Goal: Transaction & Acquisition: Purchase product/service

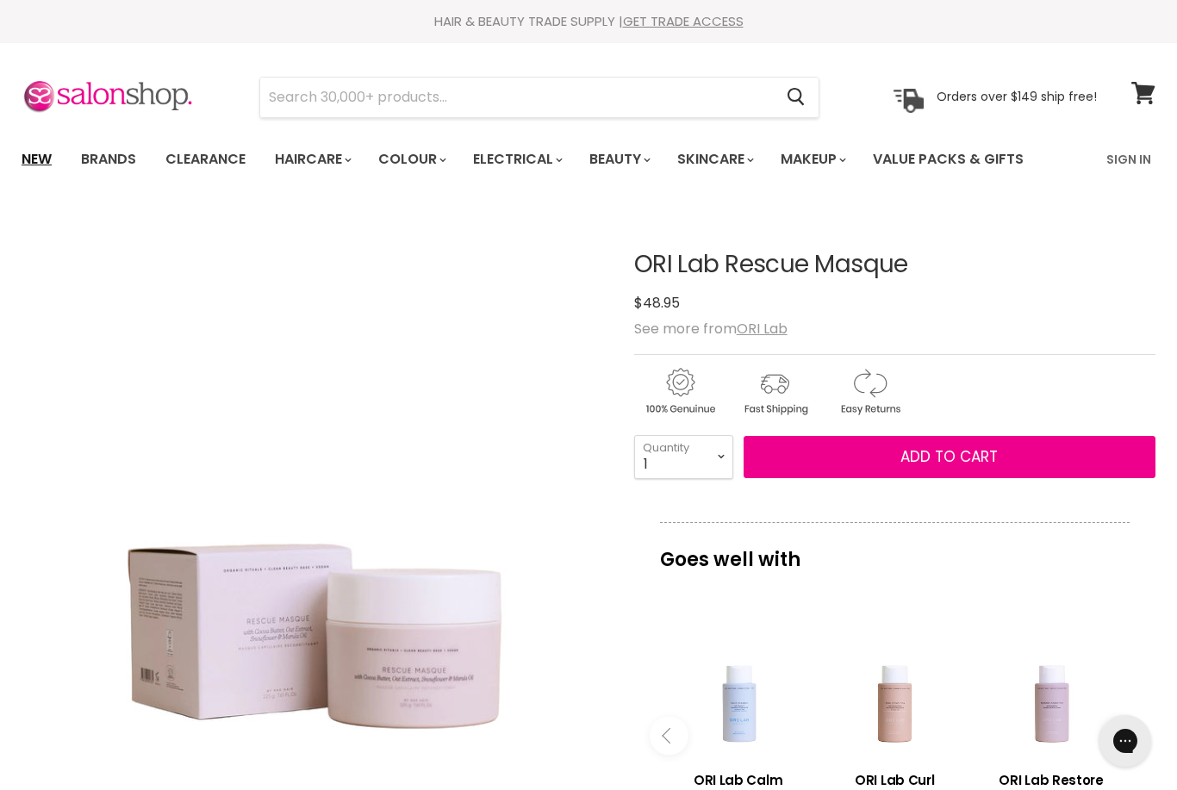
click at [31, 166] on link "New" at bounding box center [37, 159] width 56 height 36
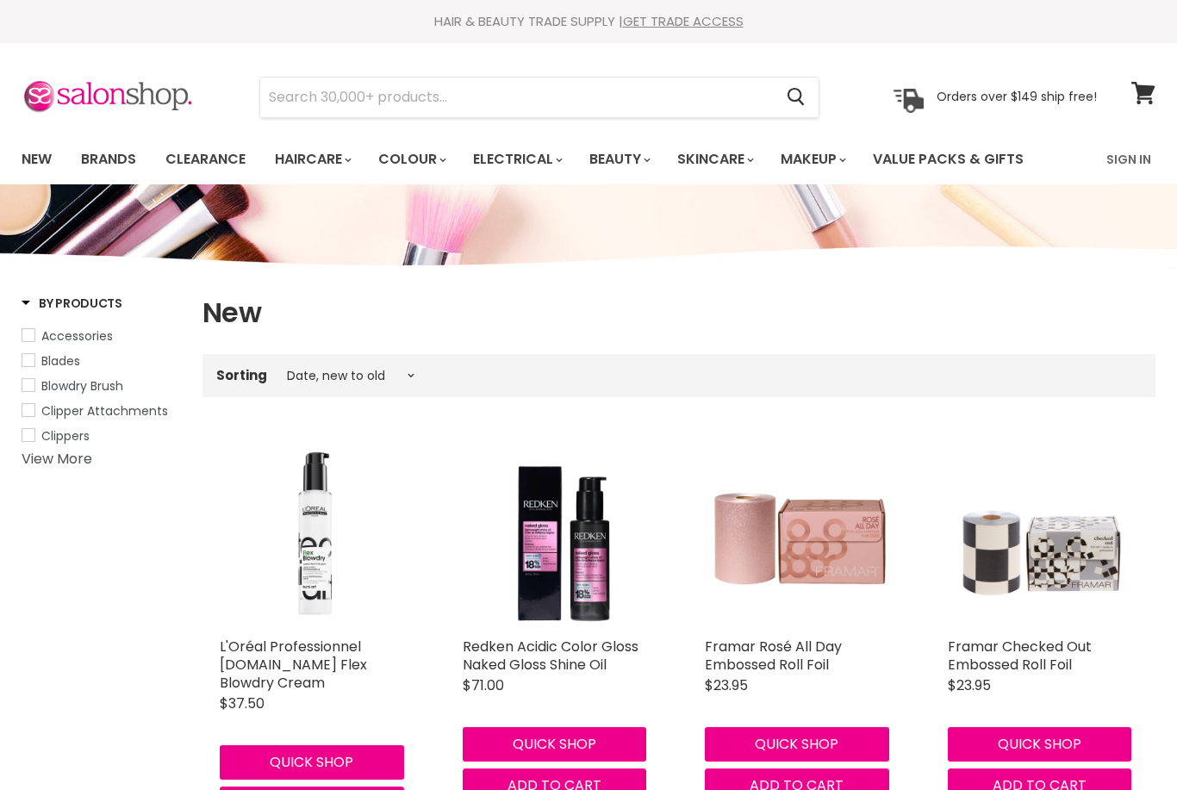
select select "created-descending"
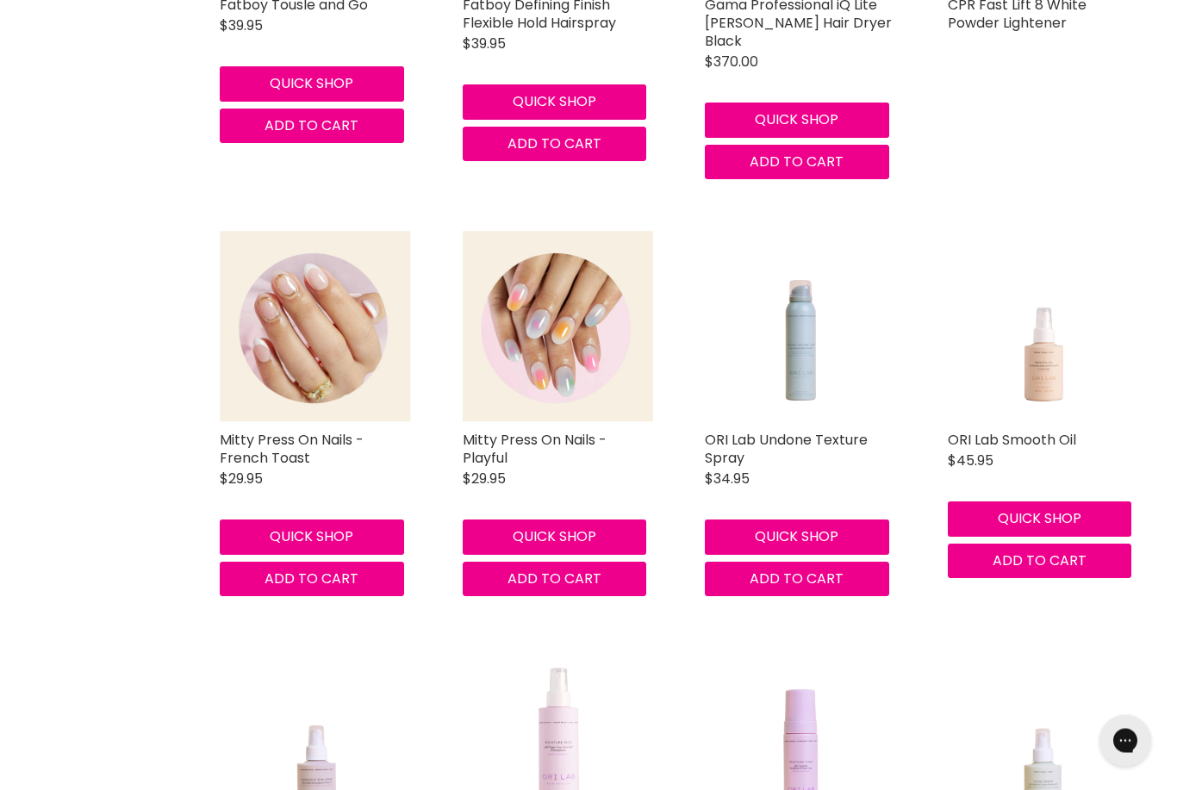
scroll to position [3396, 0]
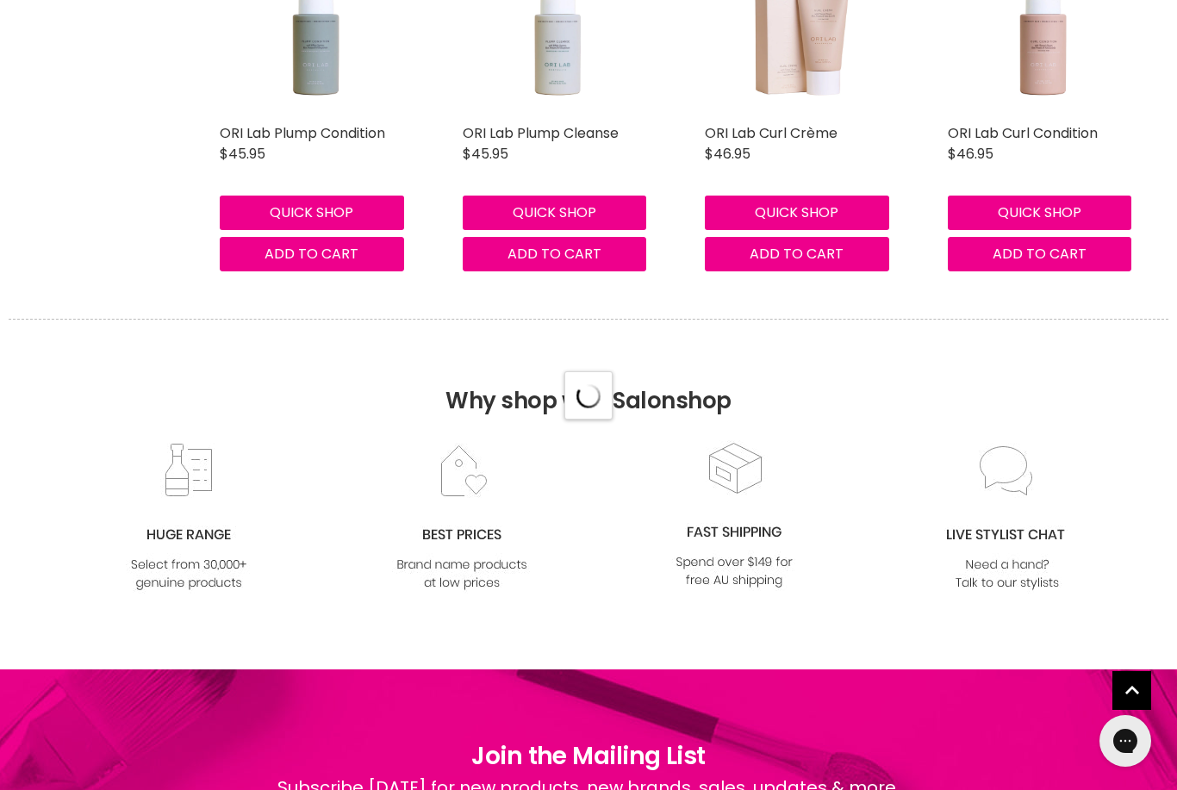
select select "created-descending"
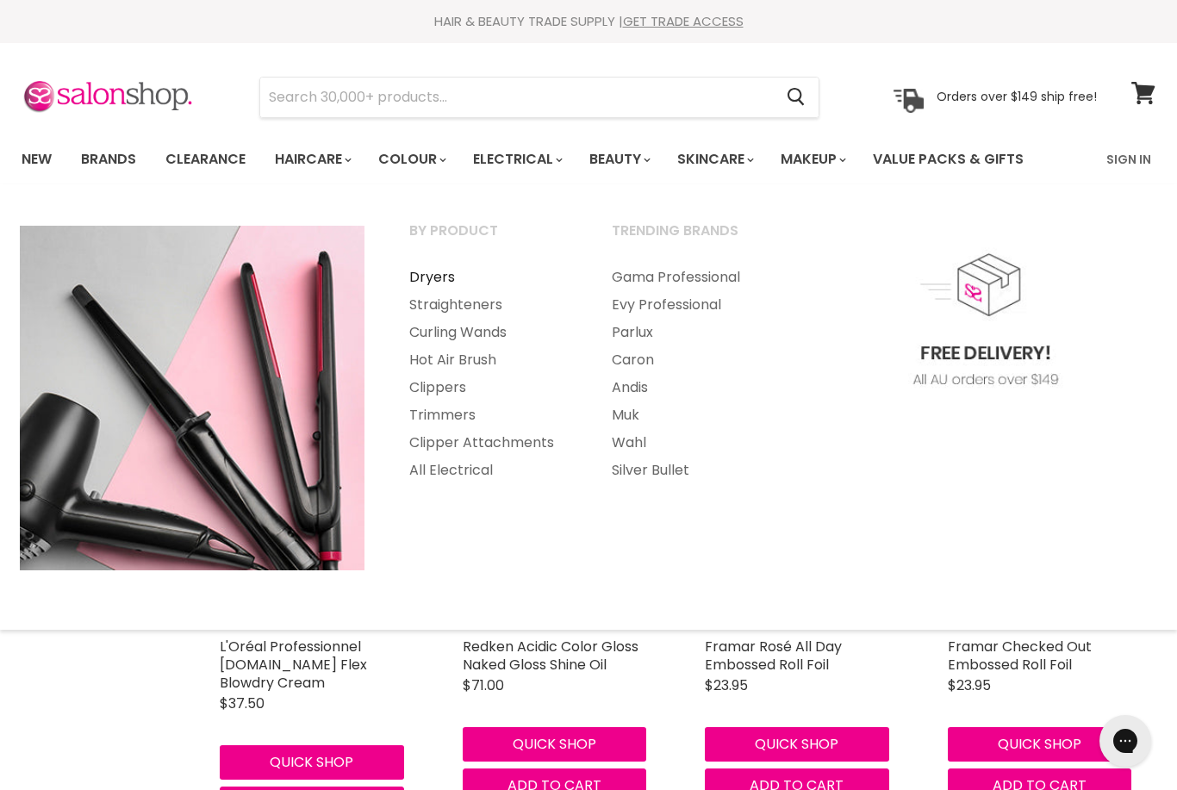
click at [429, 264] on link "Dryers" at bounding box center [487, 278] width 199 height 28
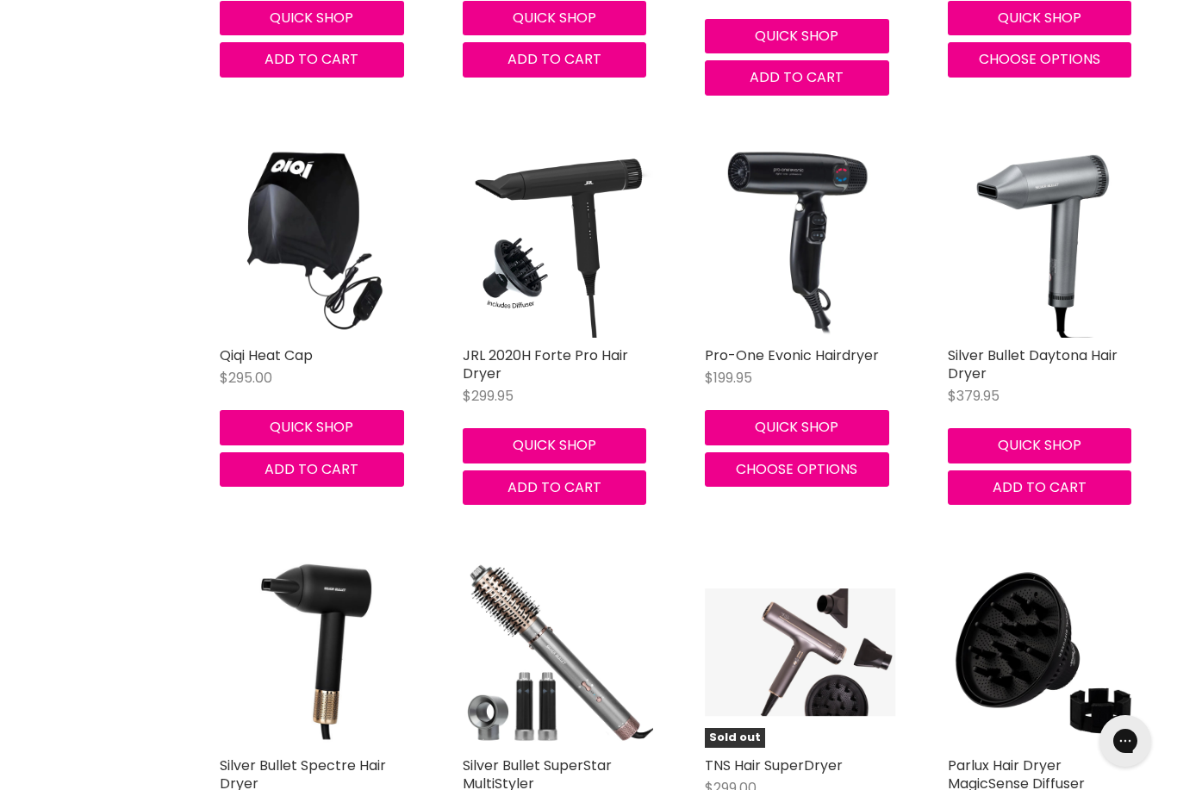
scroll to position [4288, 0]
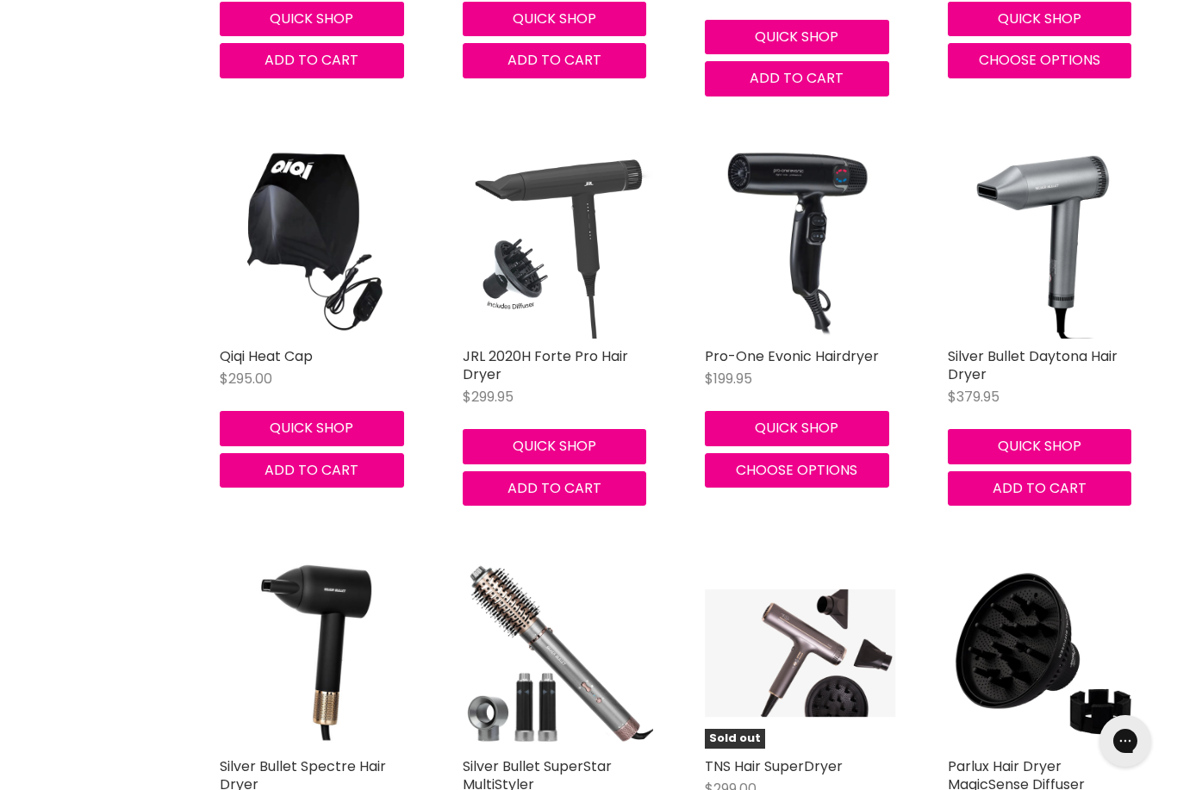
click at [569, 222] on img "Main content" at bounding box center [558, 243] width 191 height 191
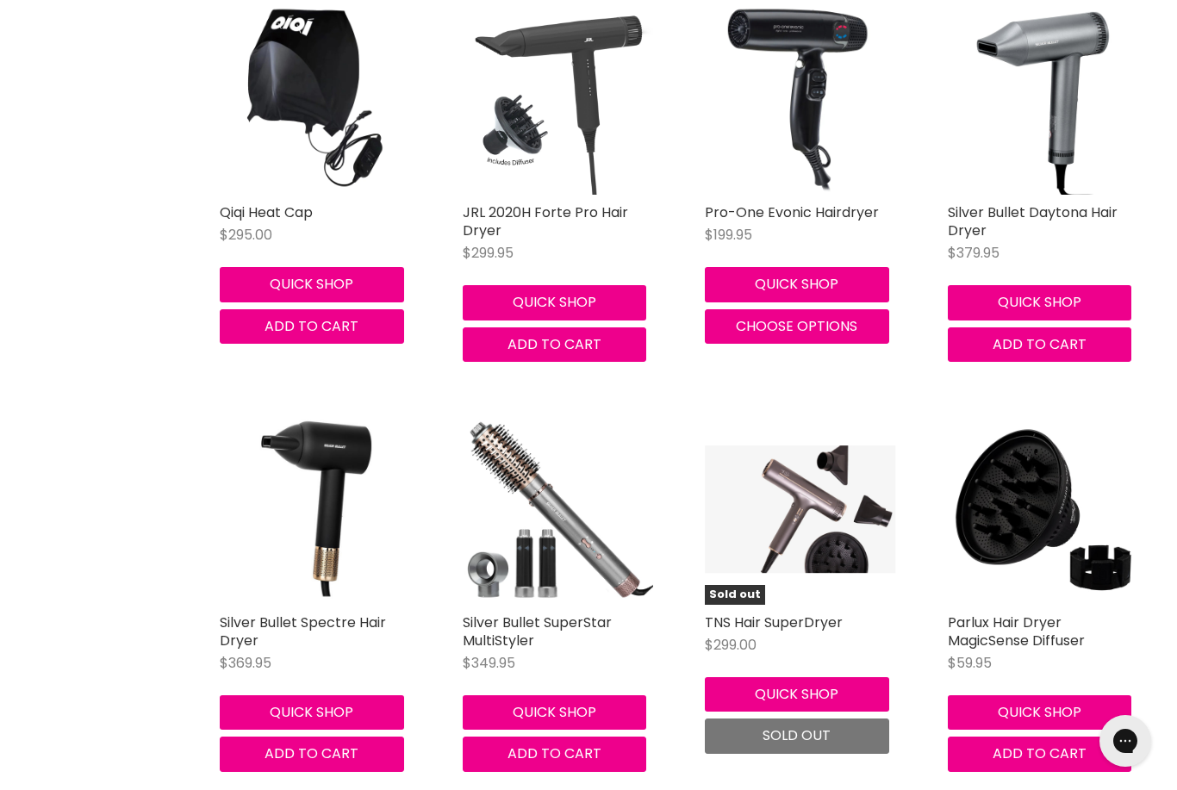
scroll to position [4592, 0]
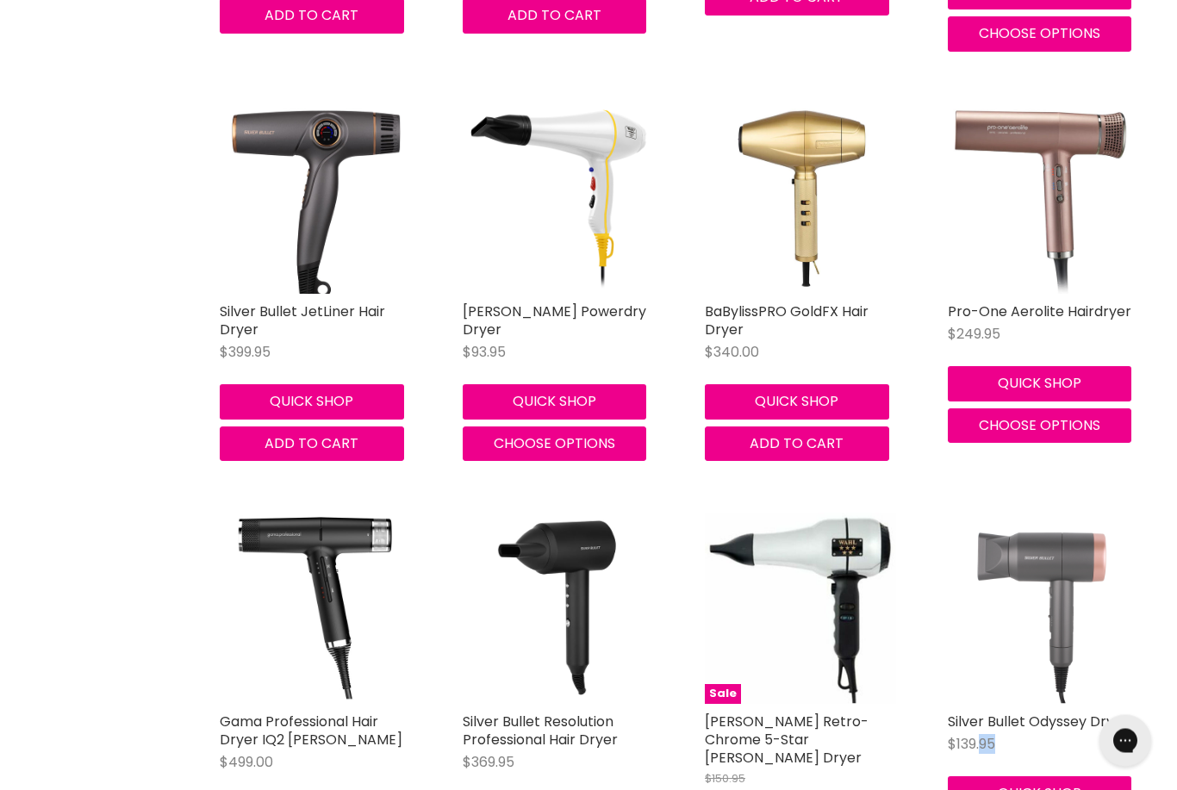
scroll to position [5581, 0]
click at [1136, 513] on figure "Main content" at bounding box center [1043, 608] width 191 height 191
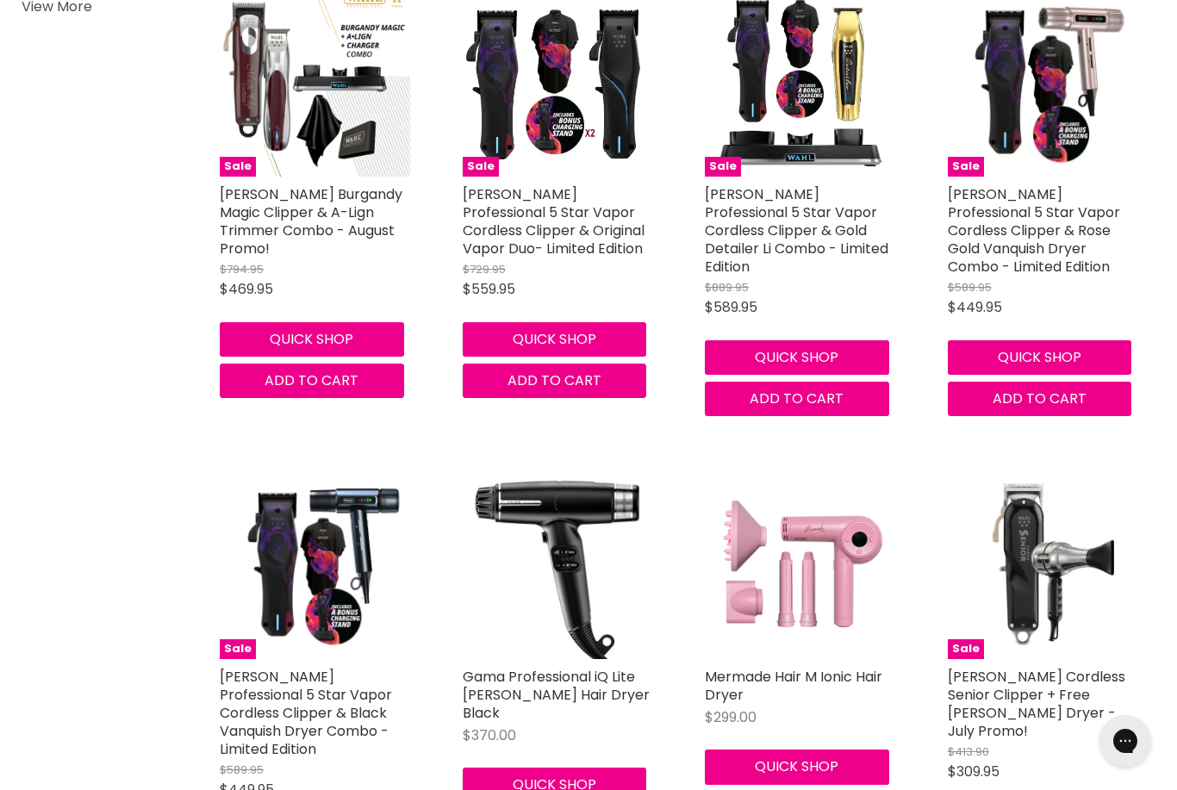
scroll to position [0, 0]
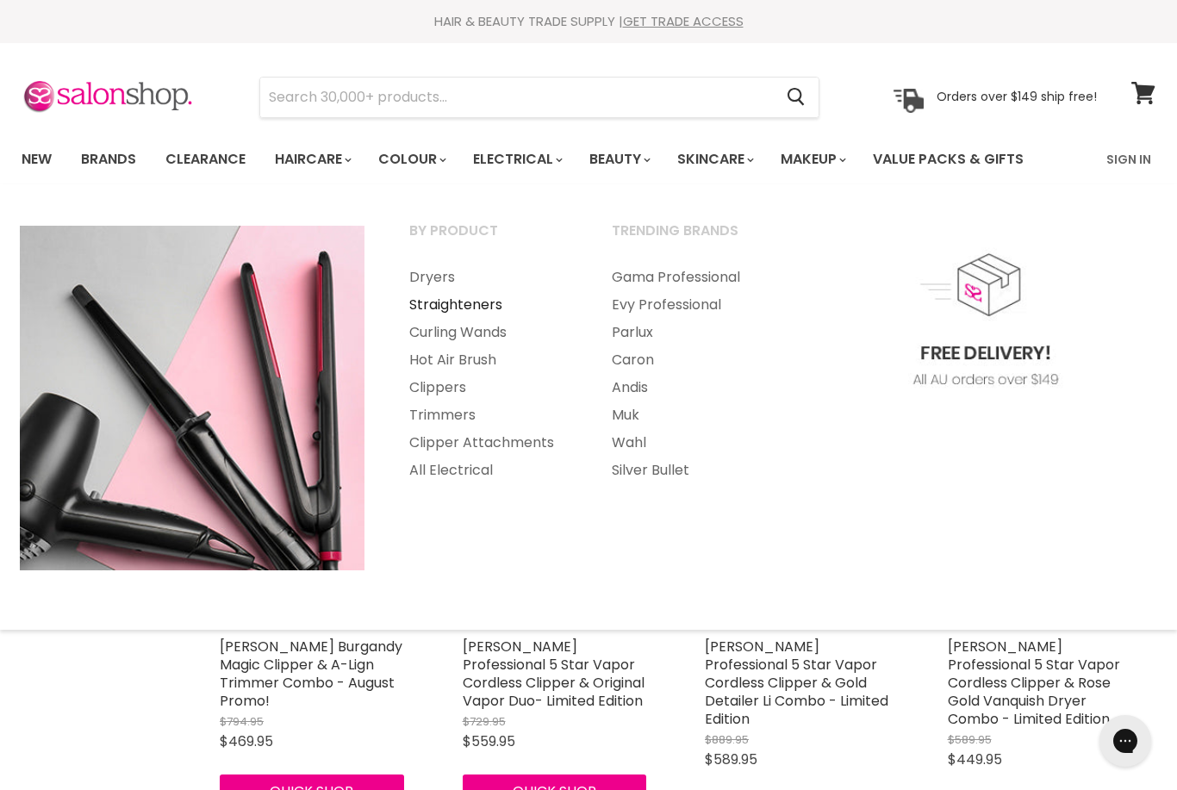
click at [461, 311] on link "Straighteners" at bounding box center [487, 305] width 199 height 28
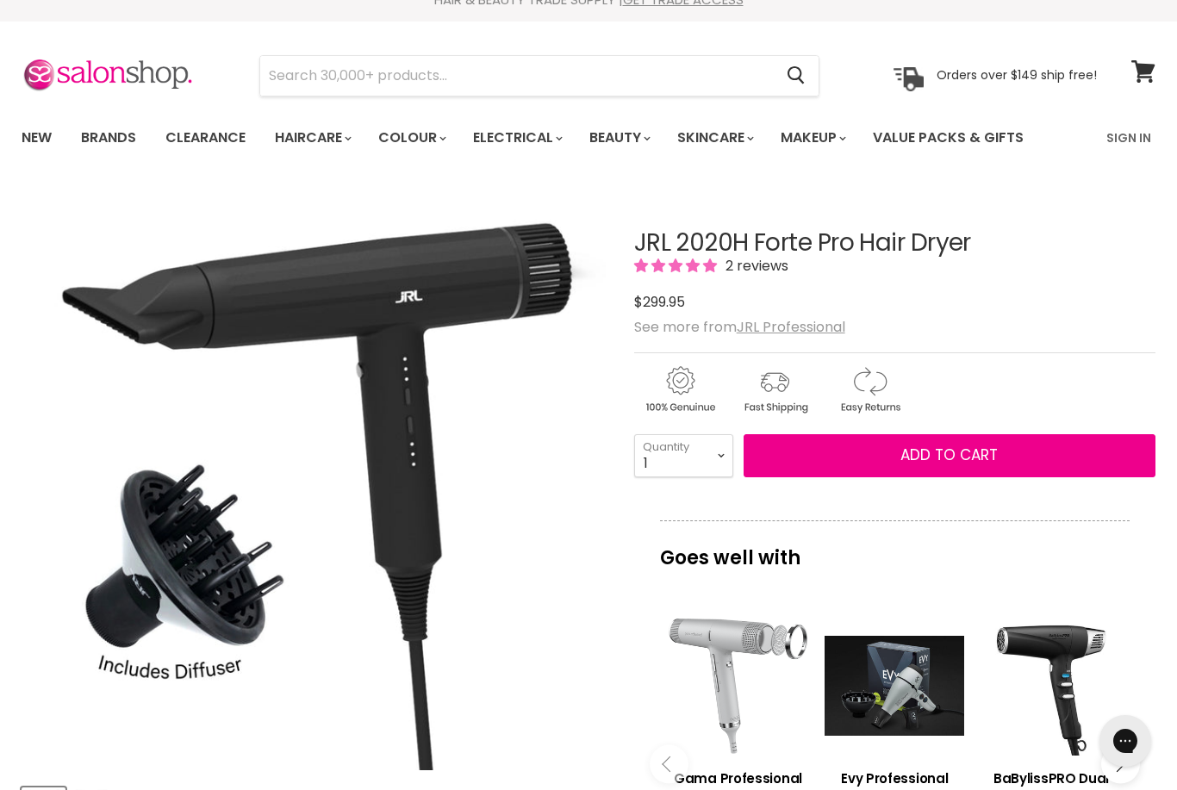
scroll to position [21, 0]
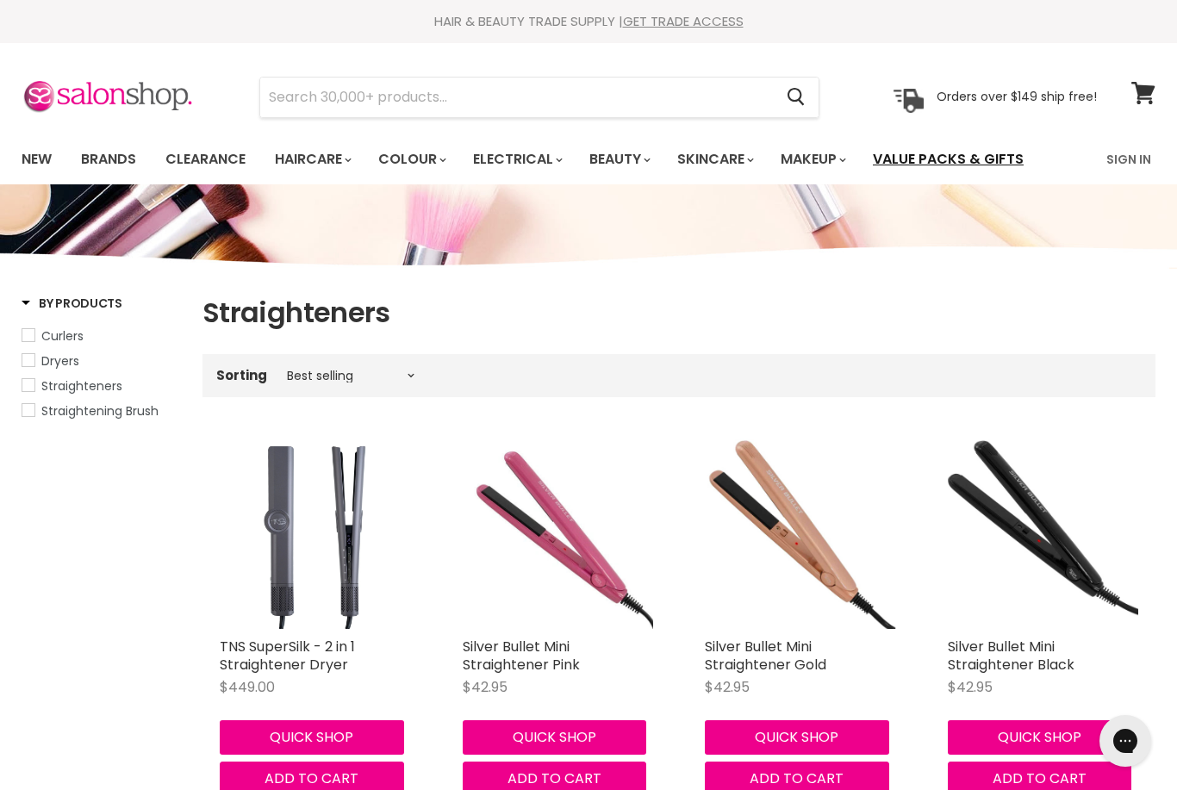
click at [970, 164] on link "Value Packs & Gifts" at bounding box center [948, 159] width 177 height 36
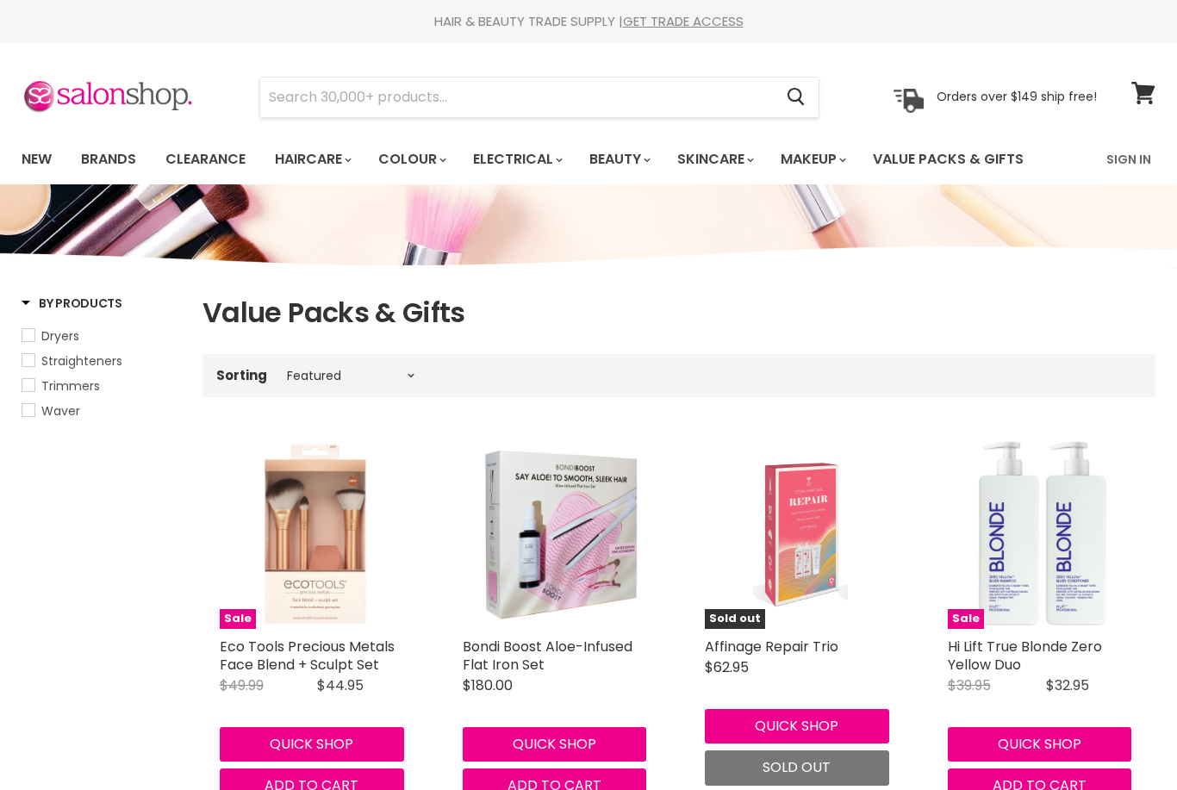
select select "manual"
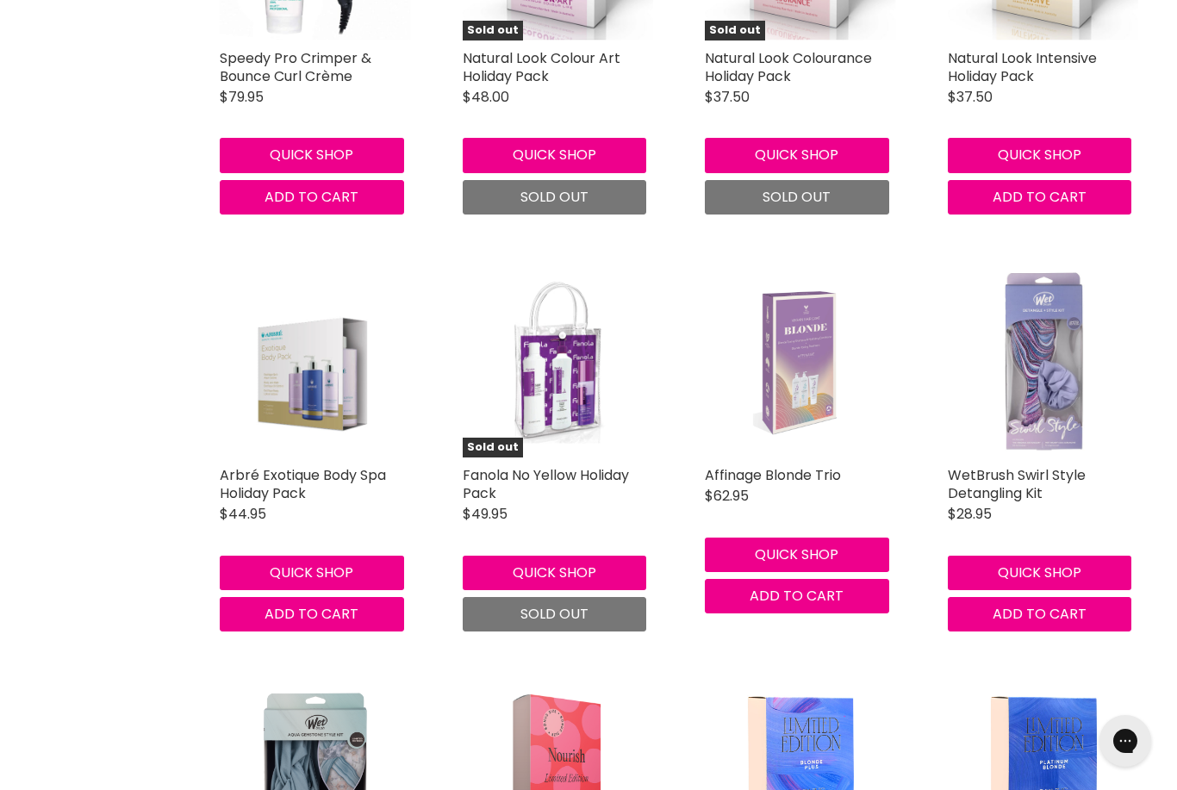
scroll to position [4159, 0]
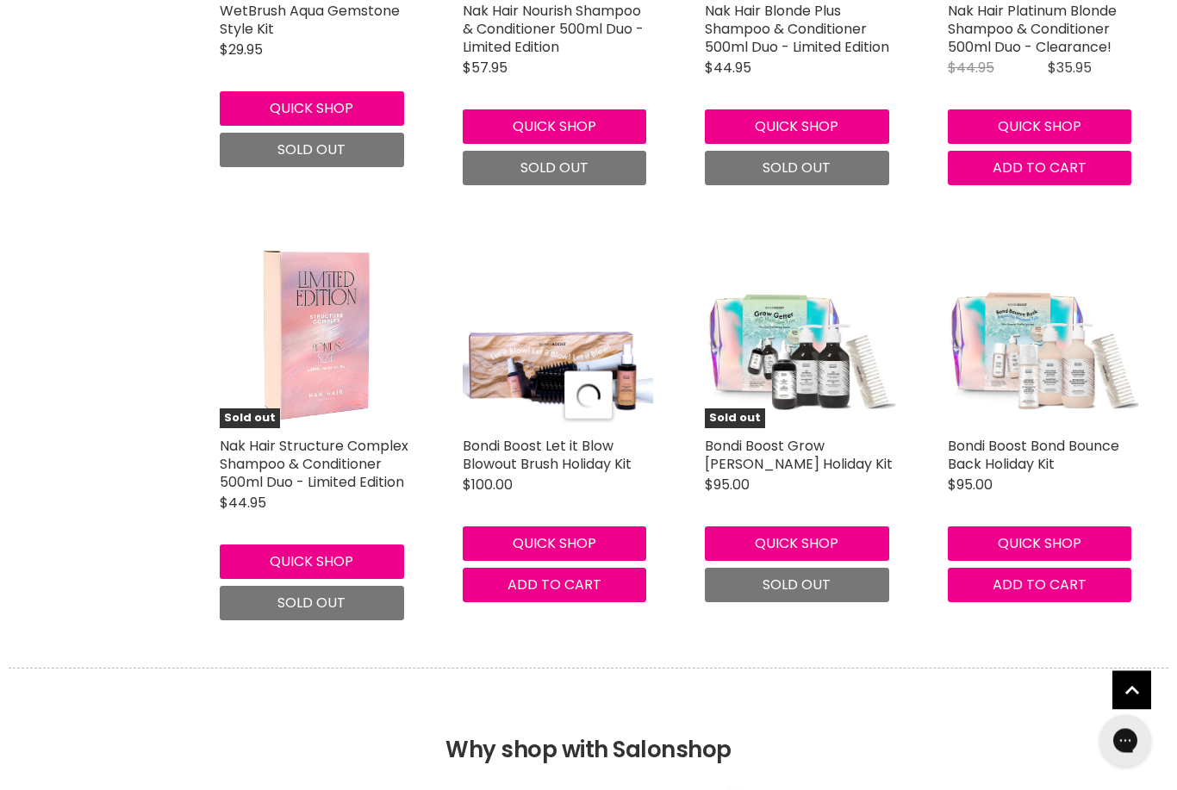
select select "manual"
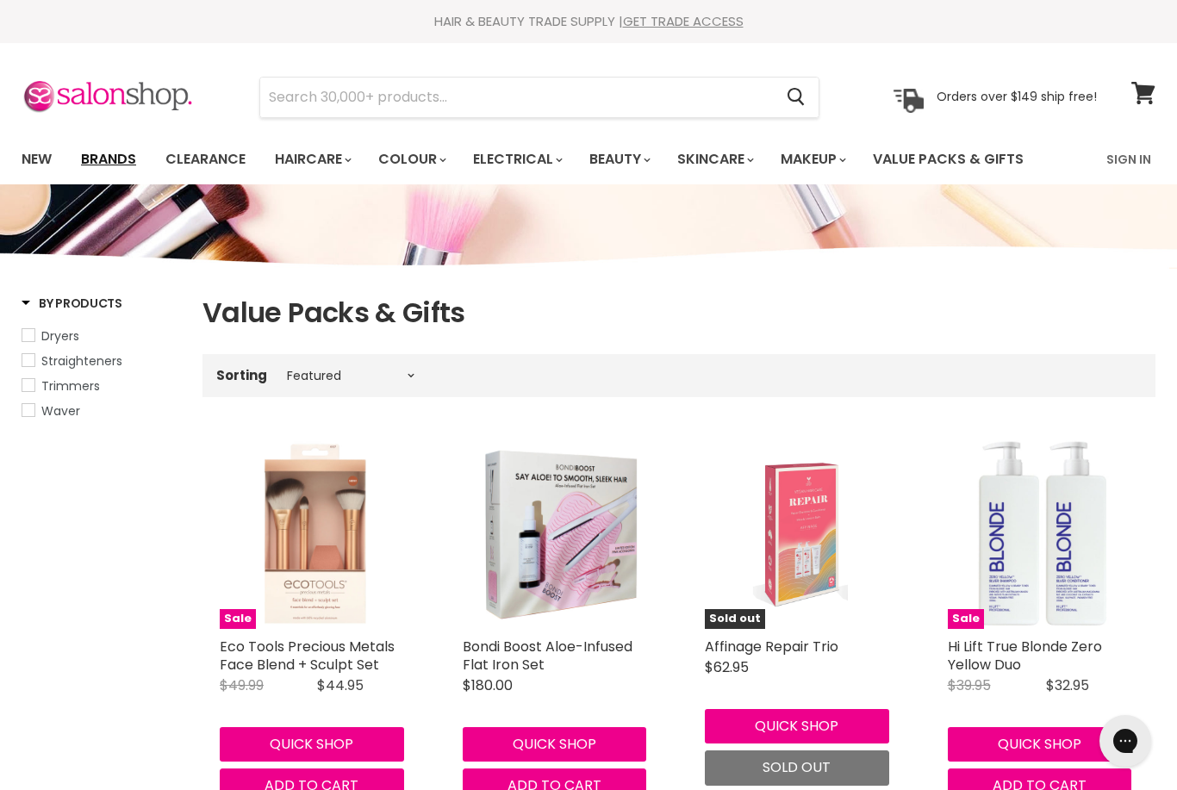
click at [113, 162] on link "Brands" at bounding box center [108, 159] width 81 height 36
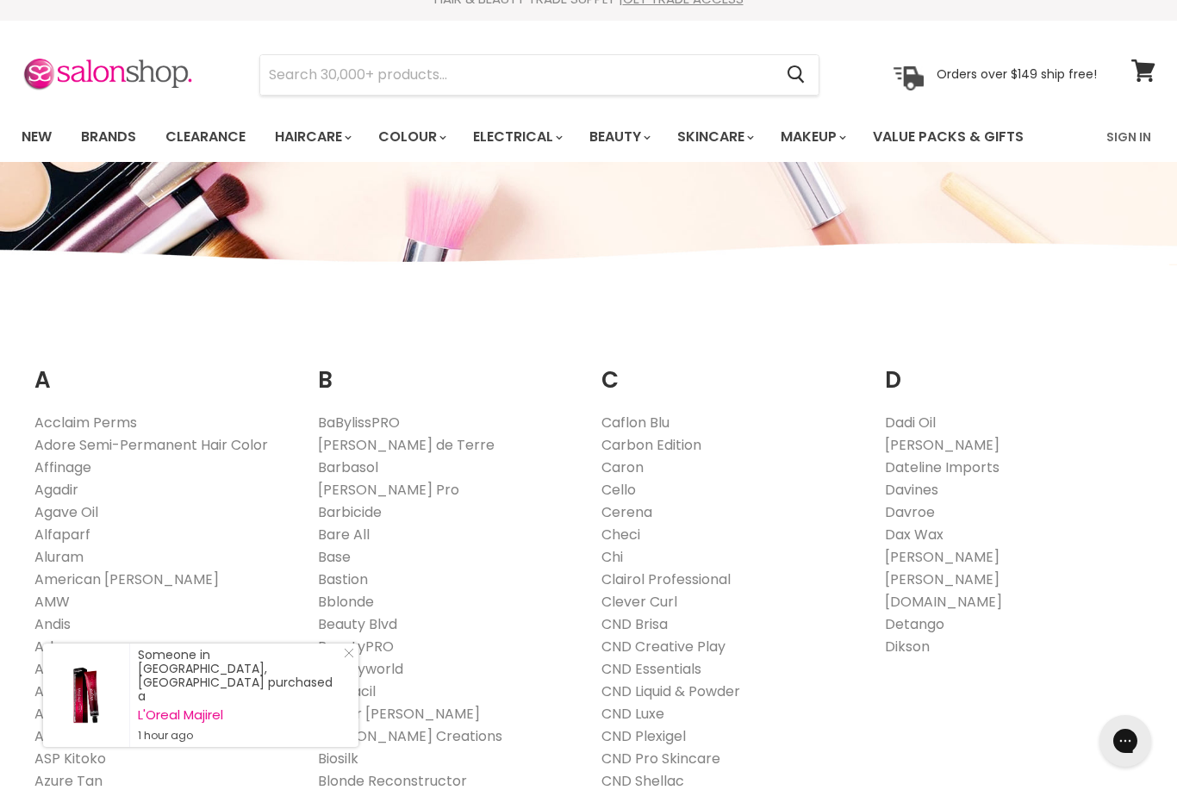
scroll to position [18, 0]
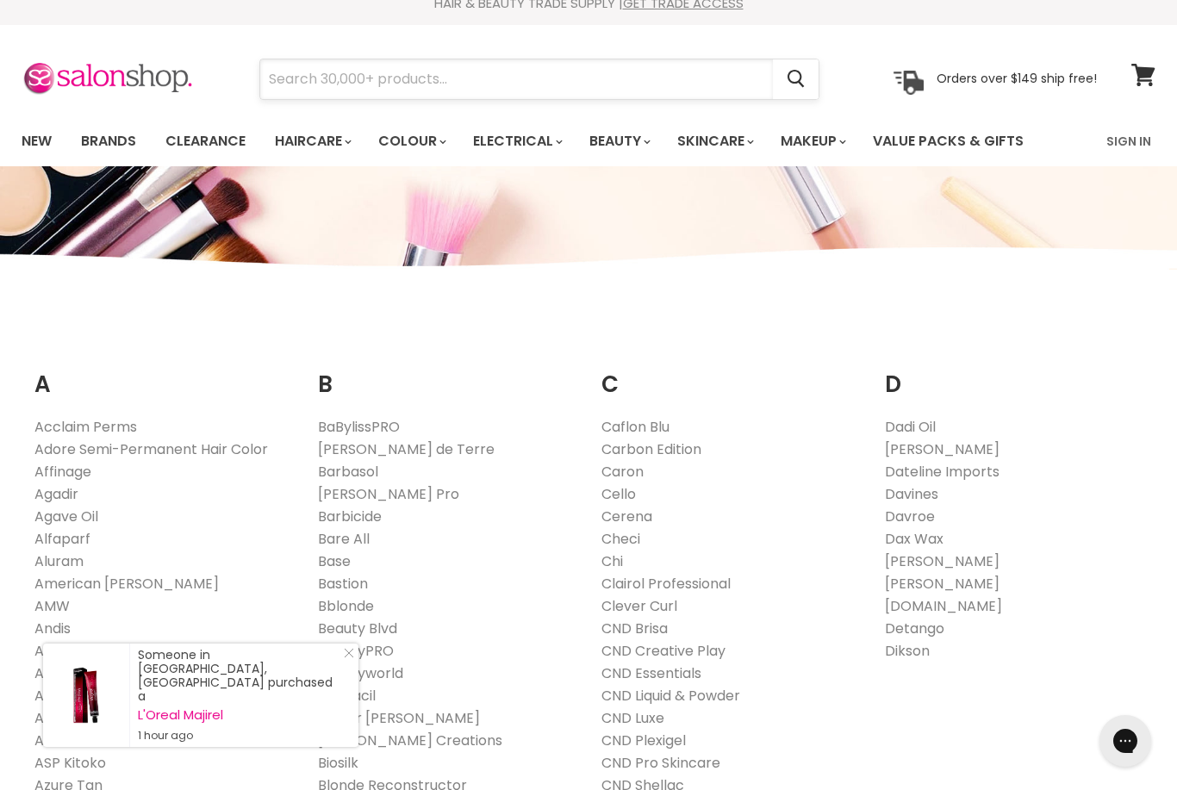
click at [541, 64] on input "Search" at bounding box center [516, 79] width 513 height 40
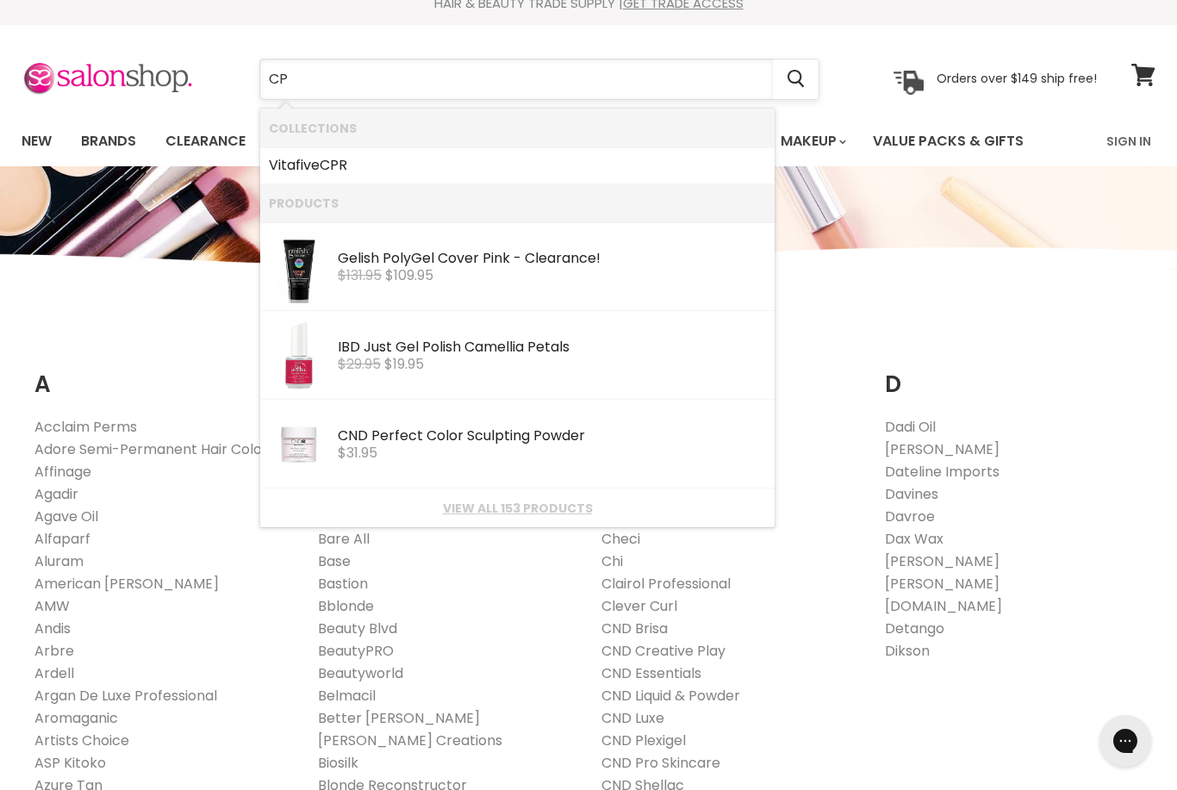
type input "CPR"
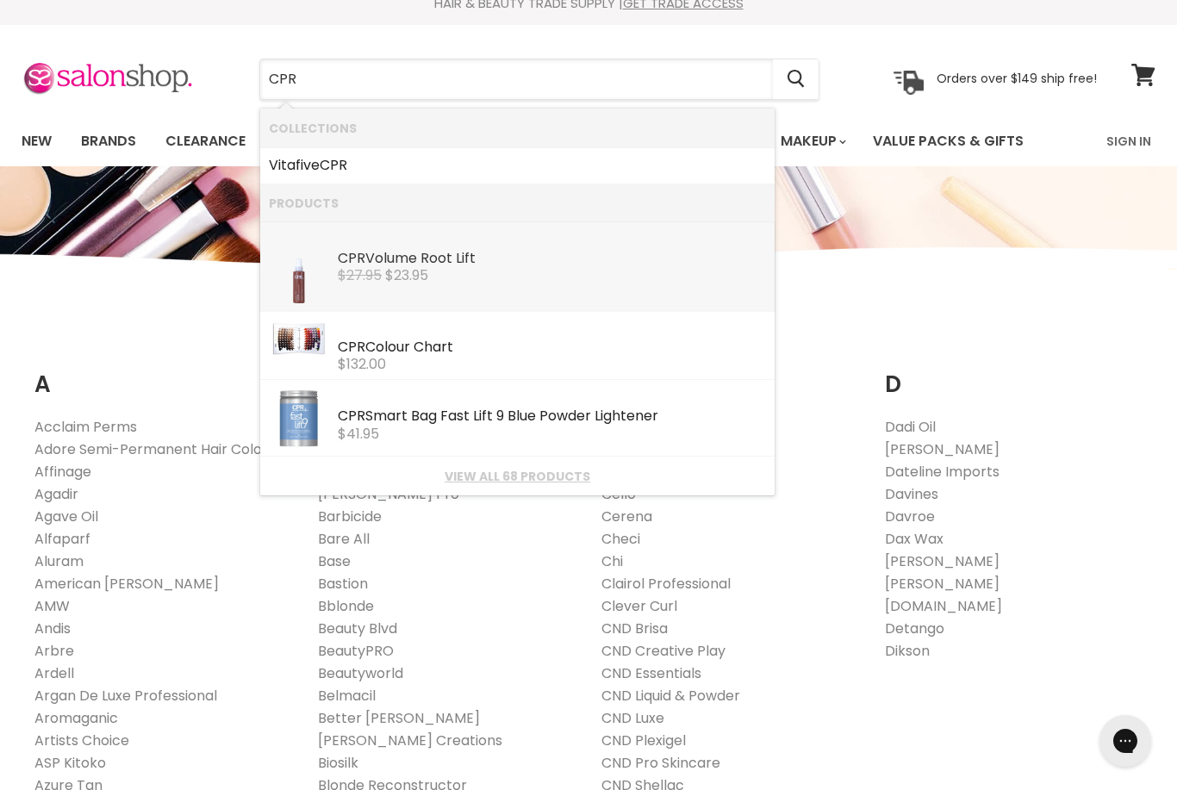
click at [442, 272] on div "$27.95 $23.95" at bounding box center [552, 276] width 428 height 16
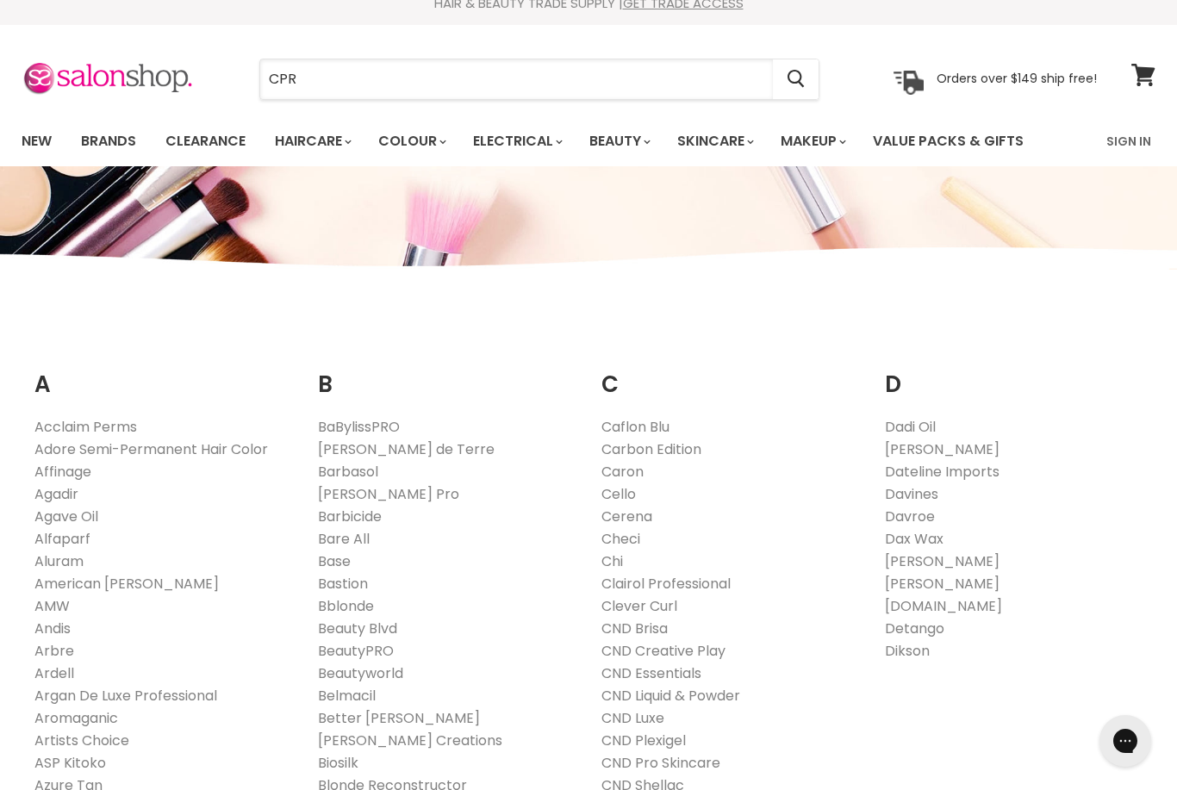
scroll to position [73, 0]
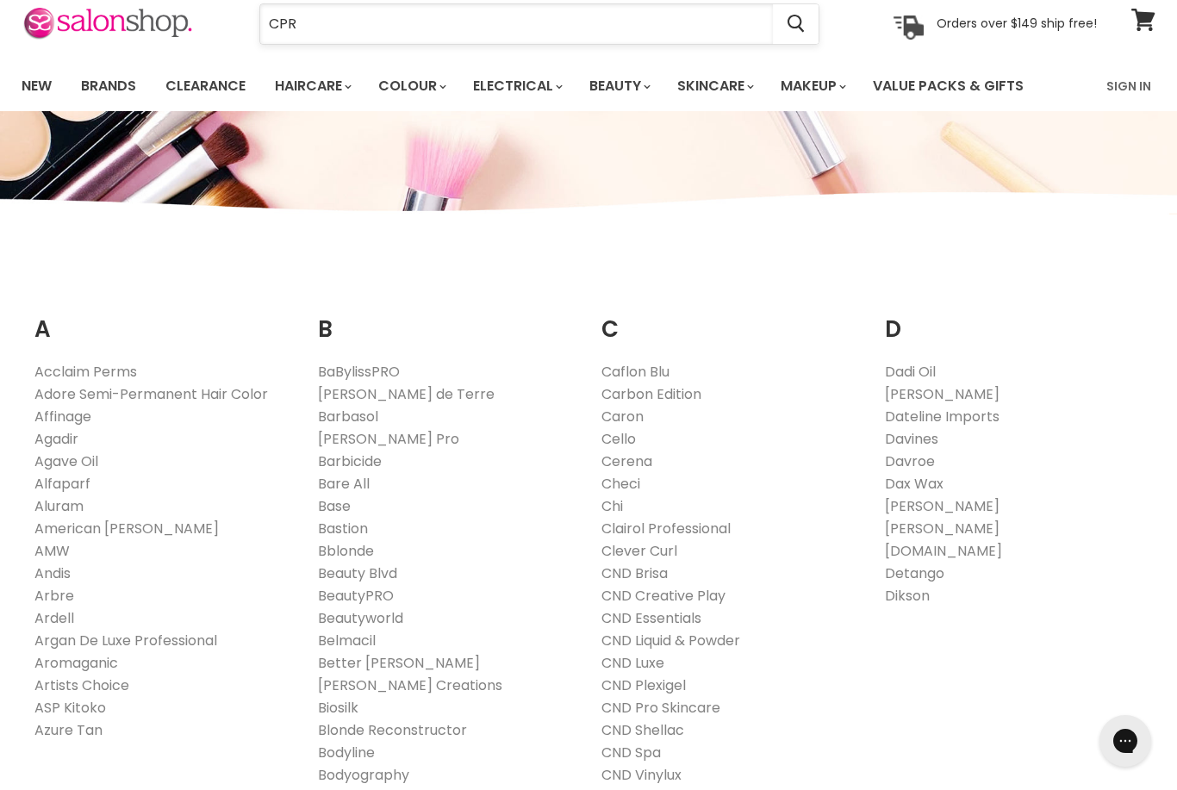
click at [352, 25] on input "CPR" at bounding box center [516, 24] width 513 height 40
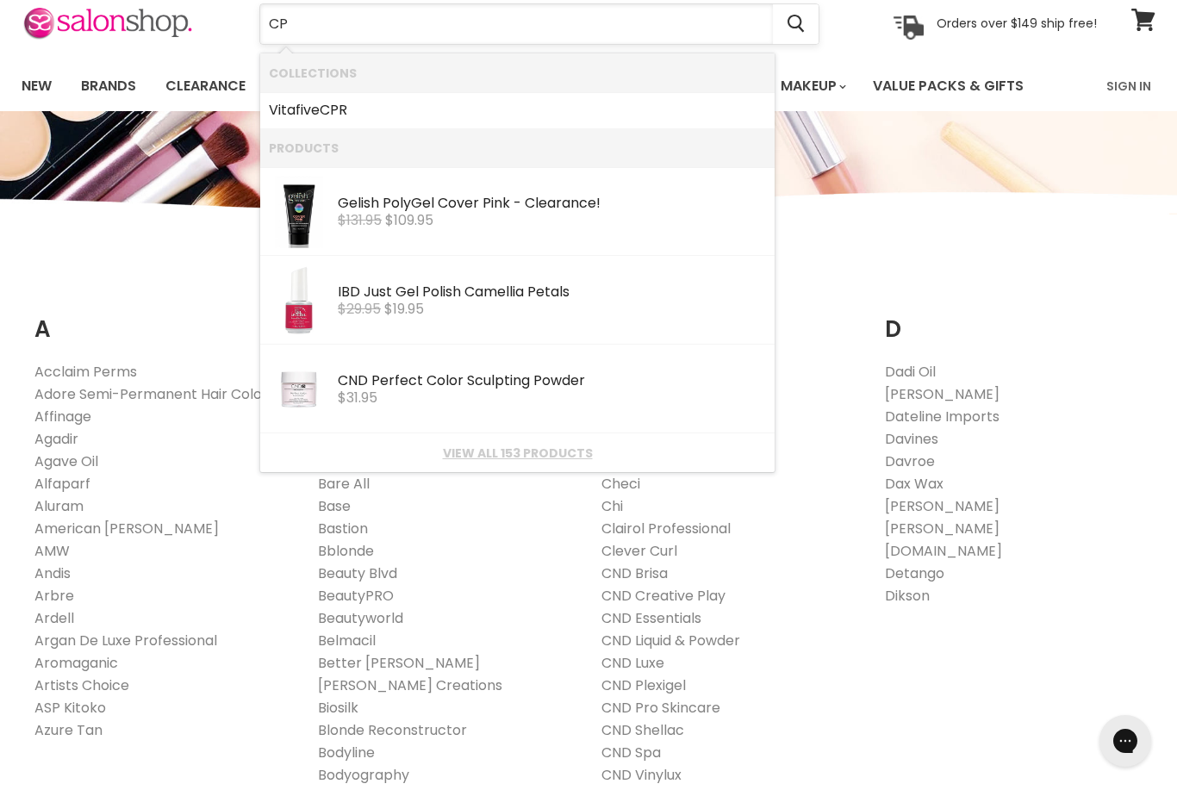
type input "CPR"
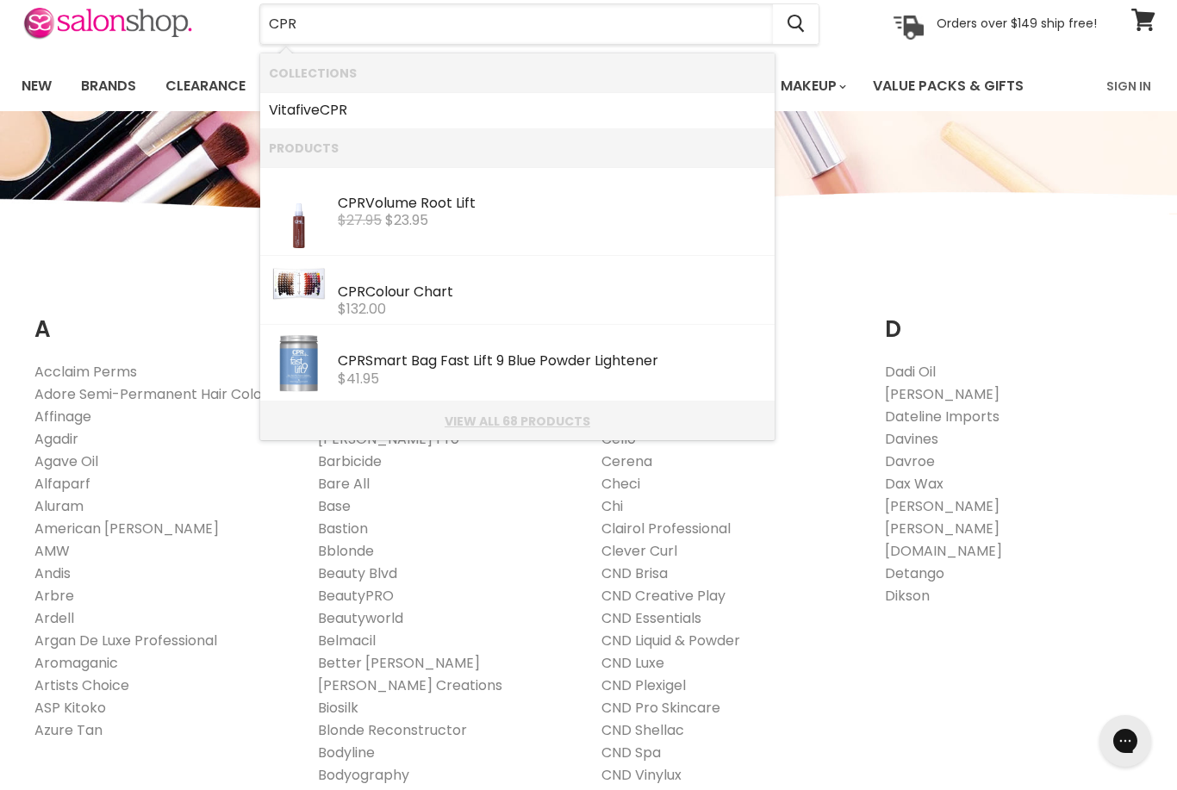
click at [523, 416] on link "View all 68 products" at bounding box center [517, 422] width 497 height 14
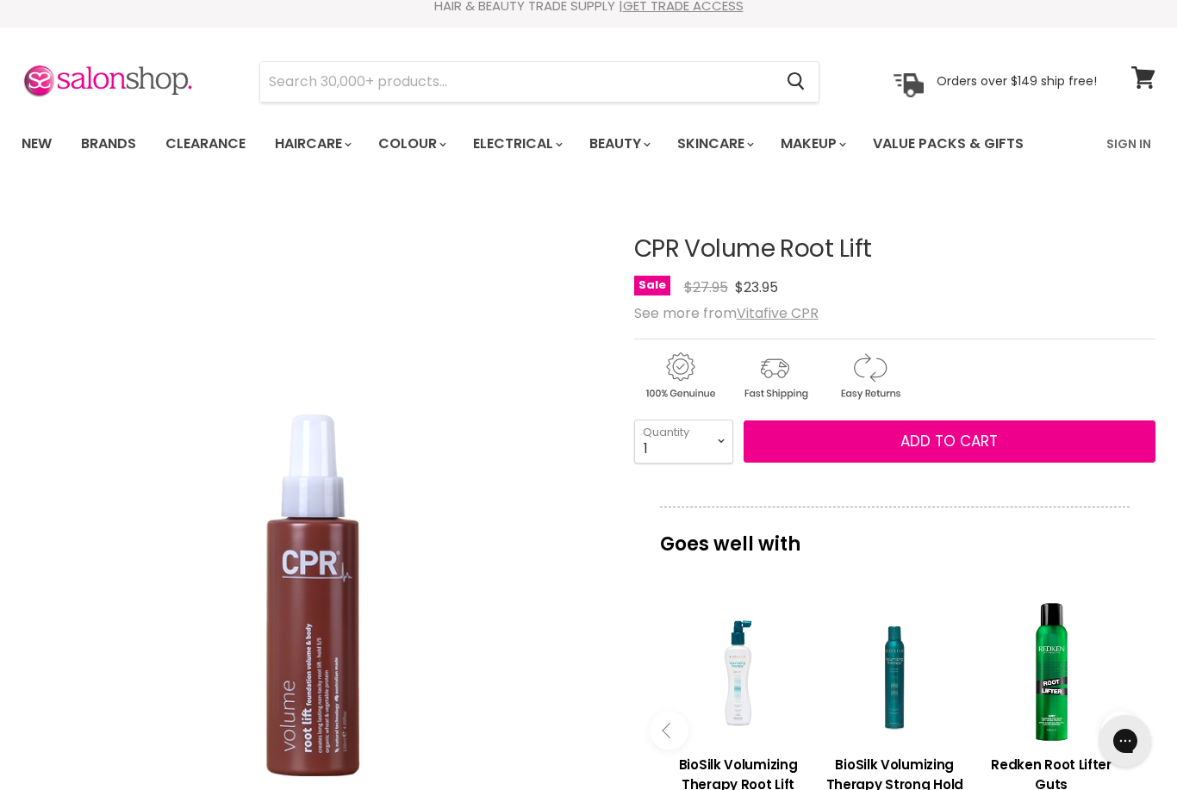
scroll to position [15, 0]
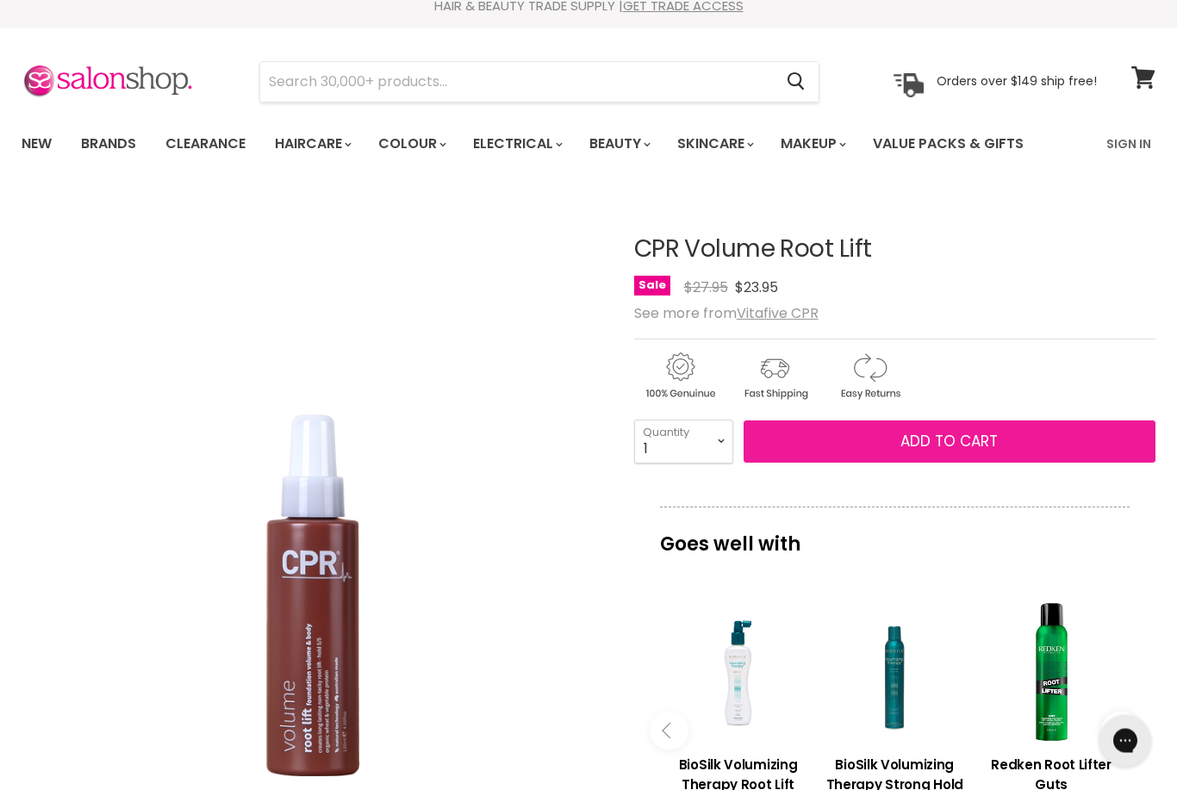
click at [1046, 444] on button "Add to cart" at bounding box center [950, 443] width 412 height 43
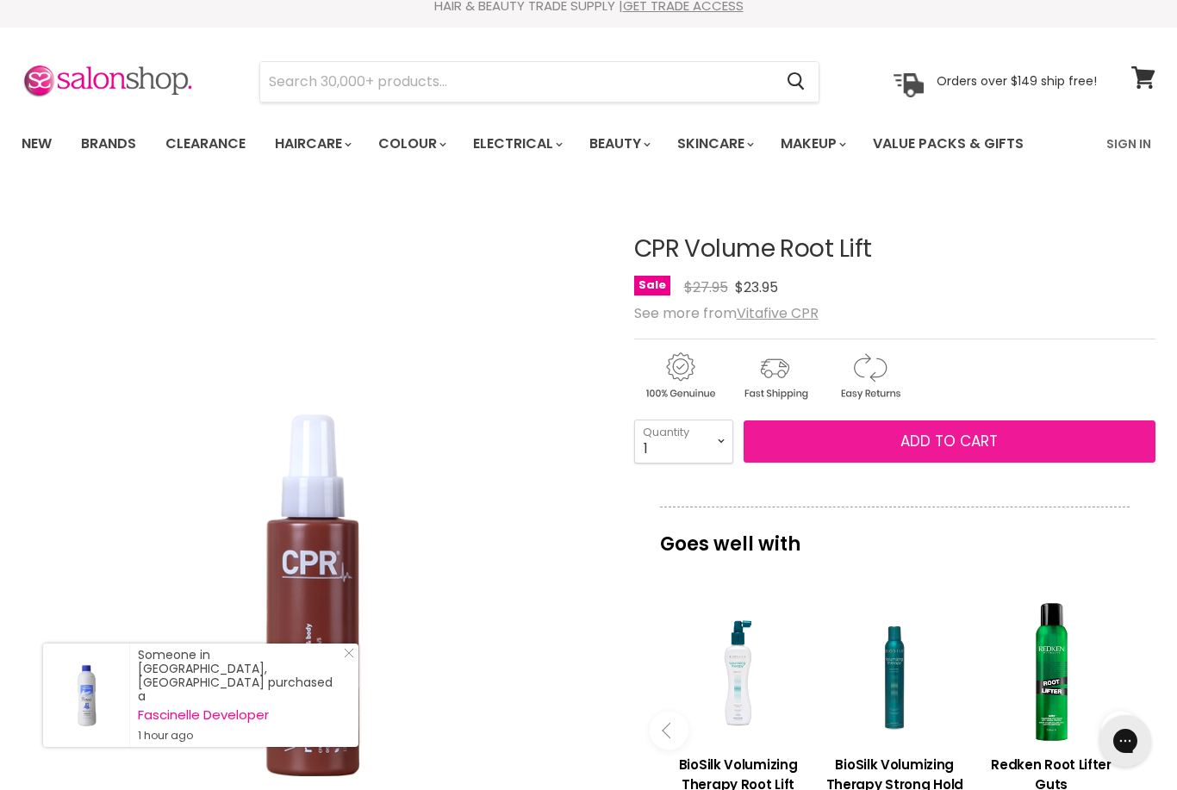
click at [941, 461] on button "Add to cart" at bounding box center [950, 442] width 412 height 43
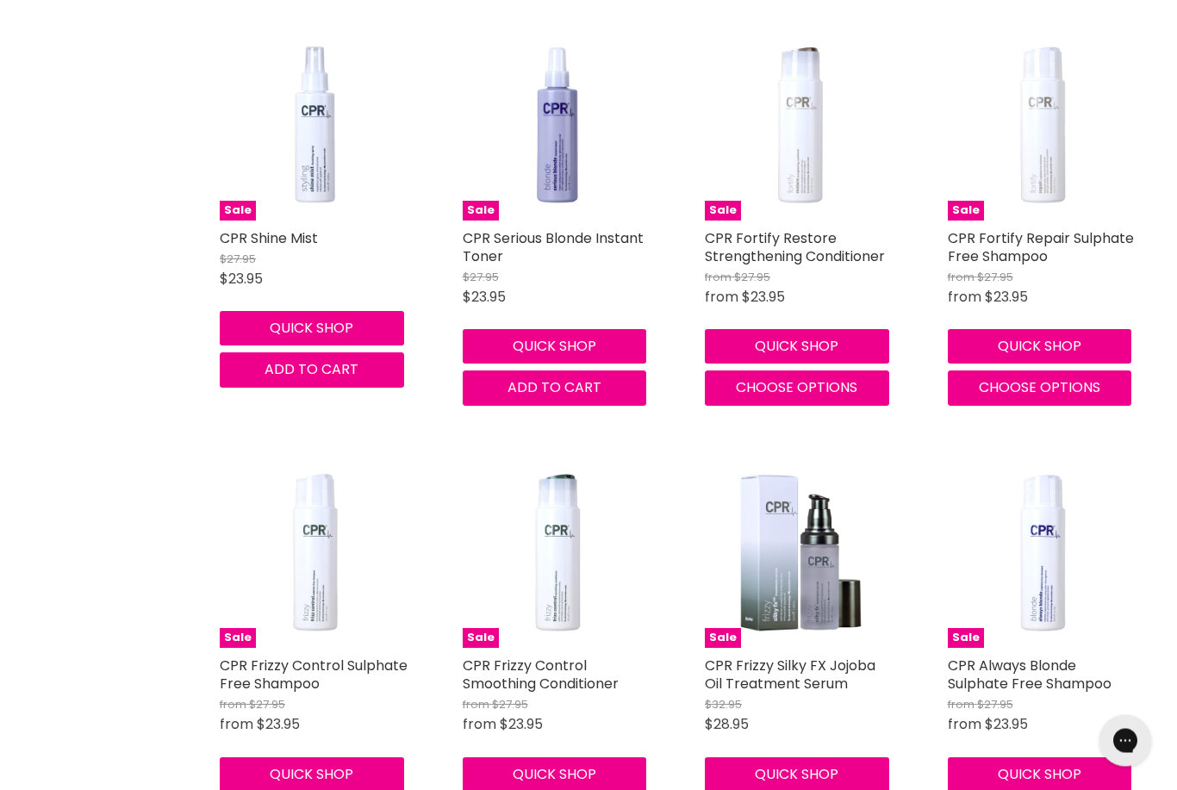
scroll to position [1237, 0]
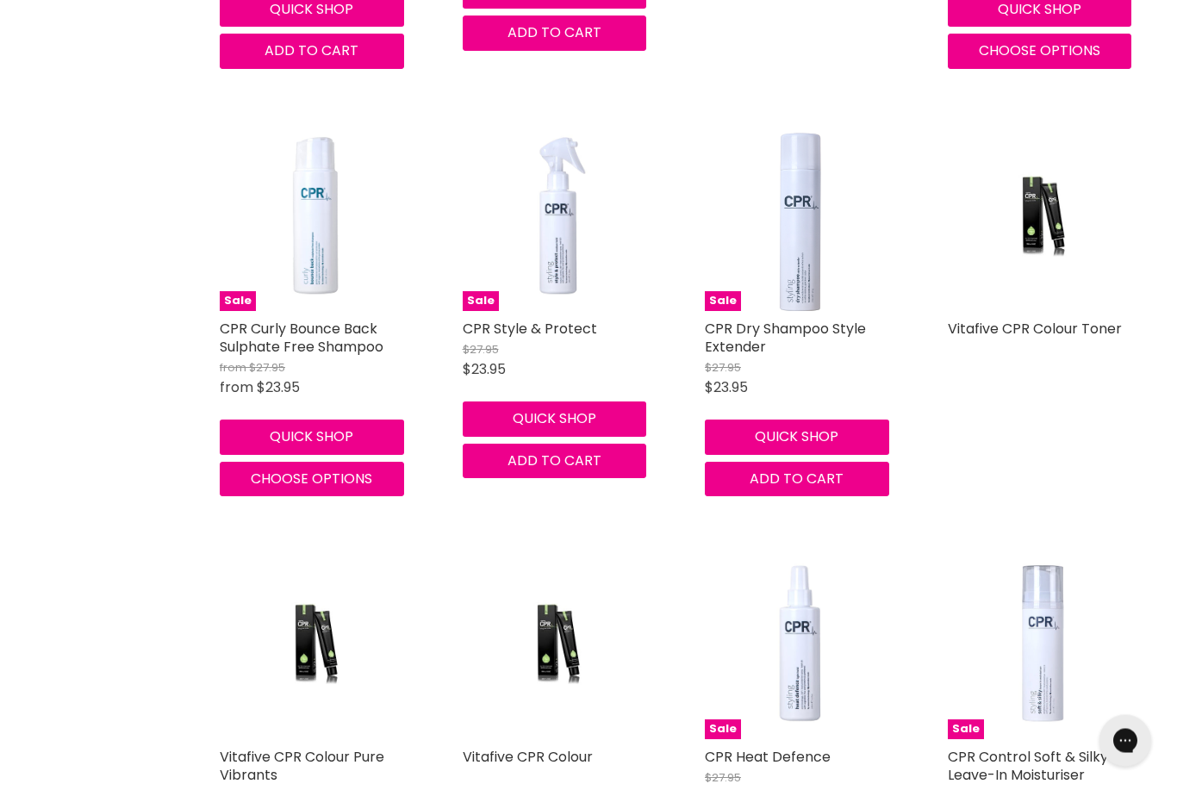
scroll to position [2821, 0]
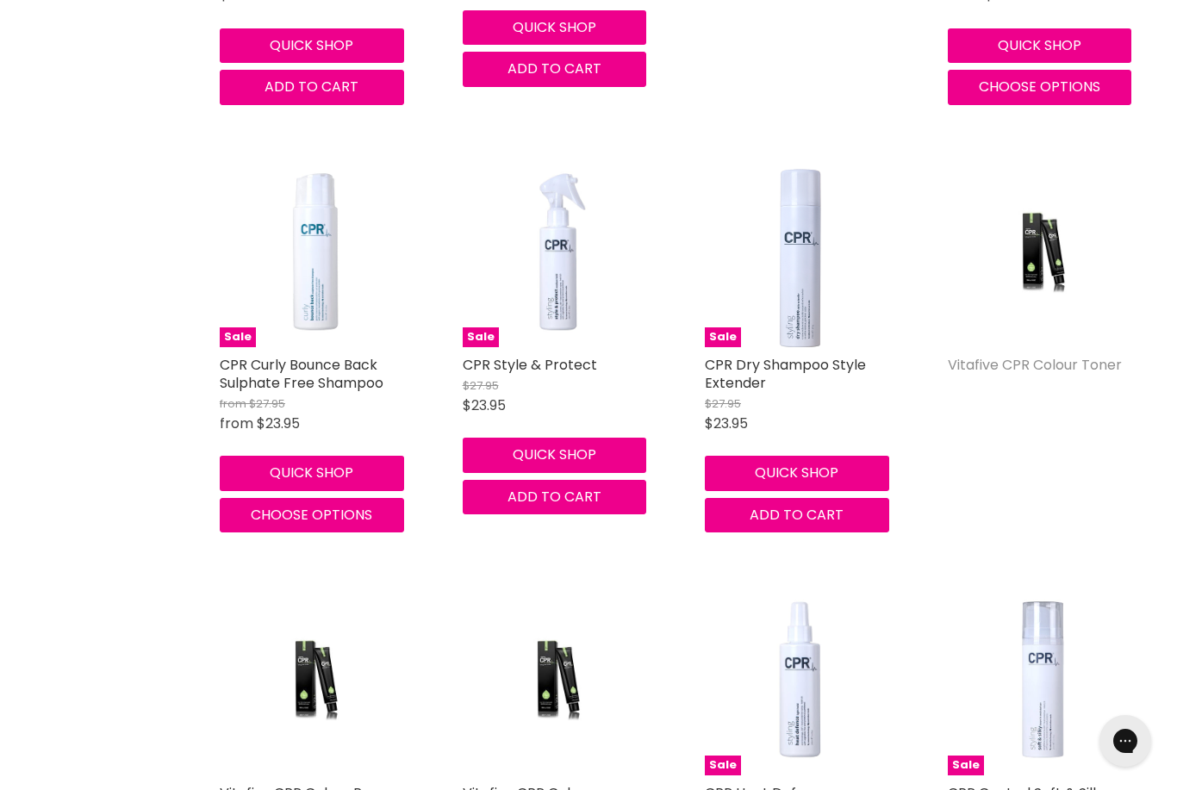
click at [1086, 355] on link "Vitafive CPR Colour Toner" at bounding box center [1035, 365] width 174 height 20
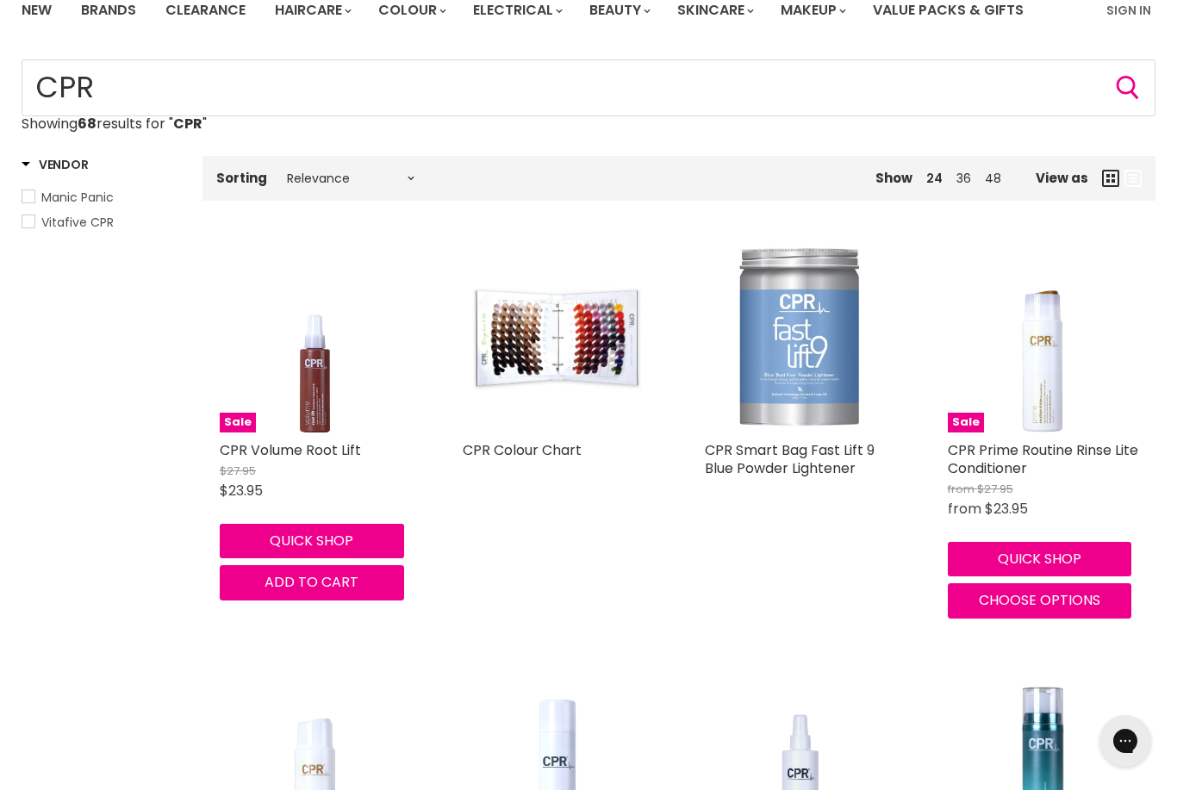
scroll to position [168, 0]
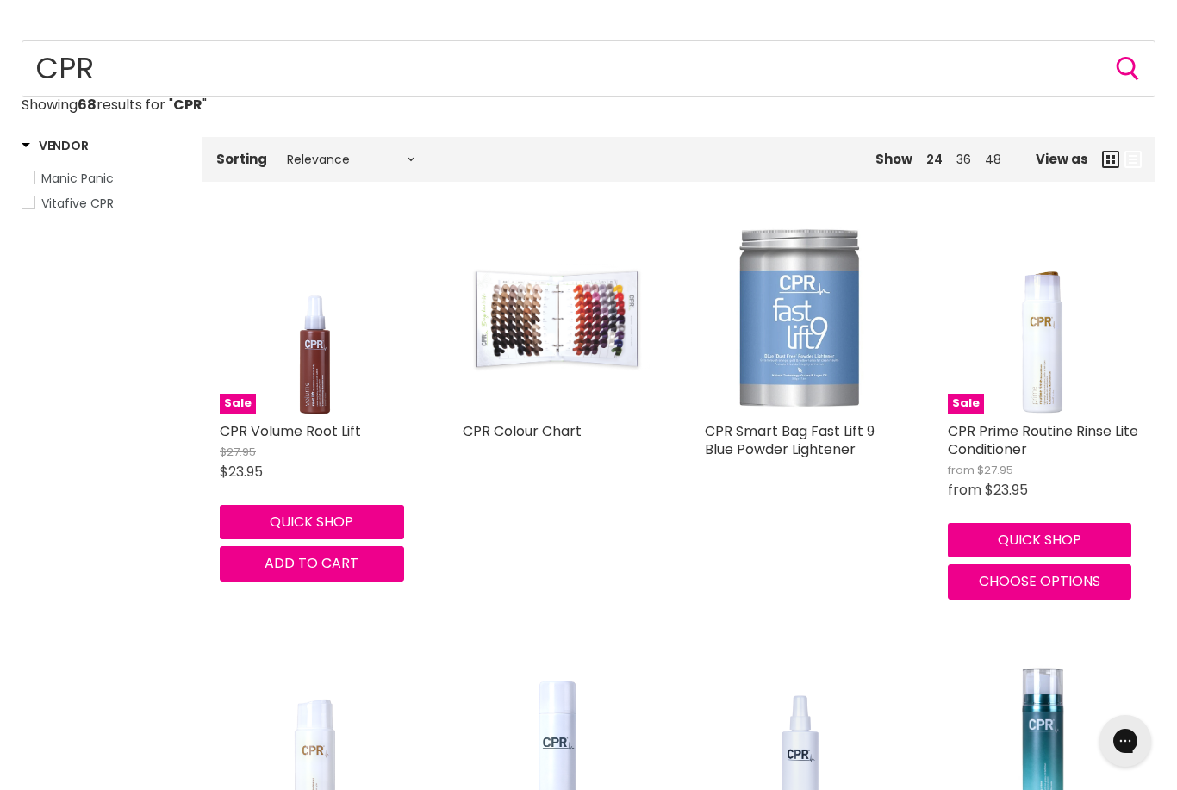
click at [596, 334] on img "Main content" at bounding box center [558, 319] width 191 height 121
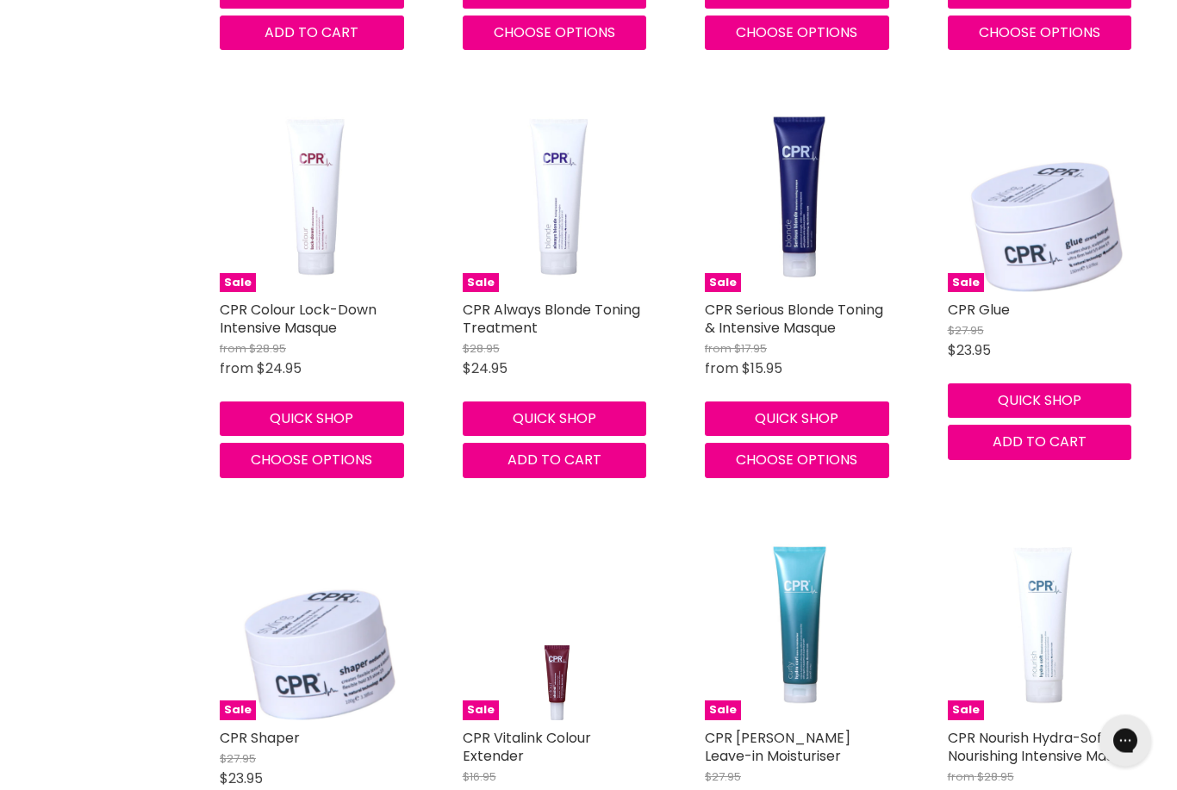
scroll to position [4588, 0]
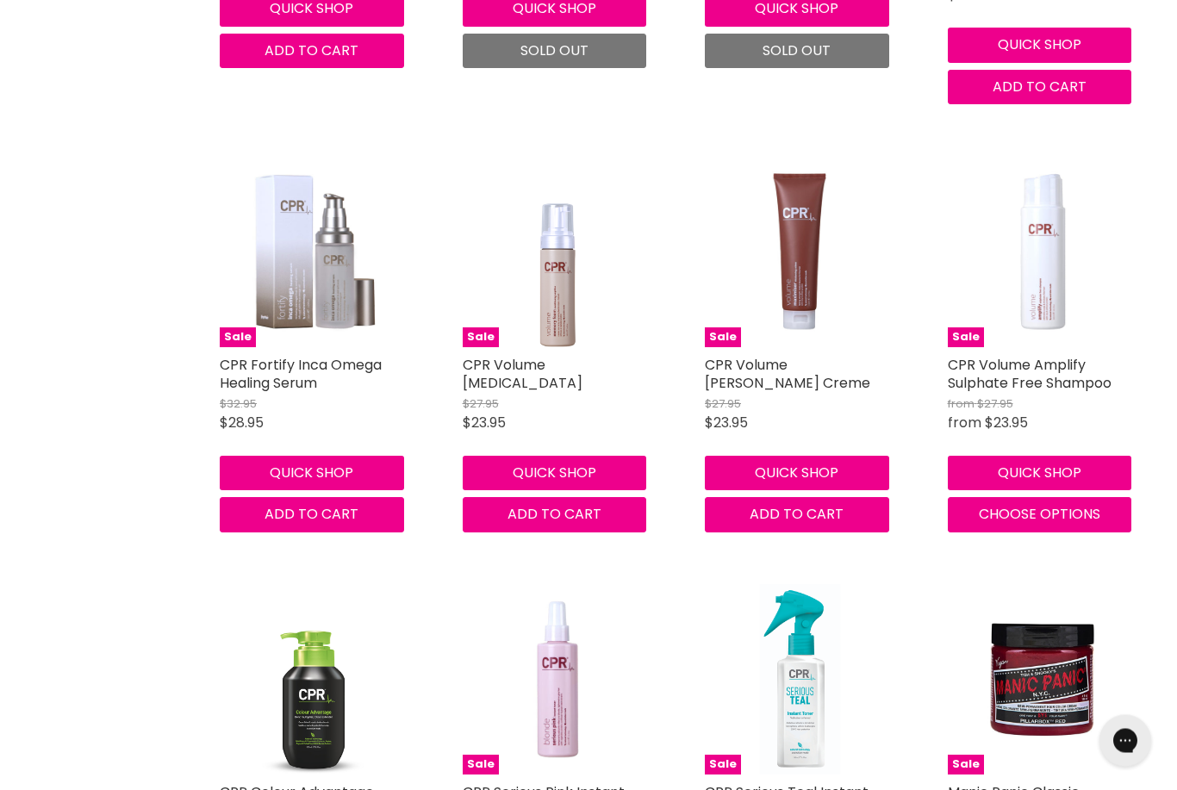
scroll to position [6683, 0]
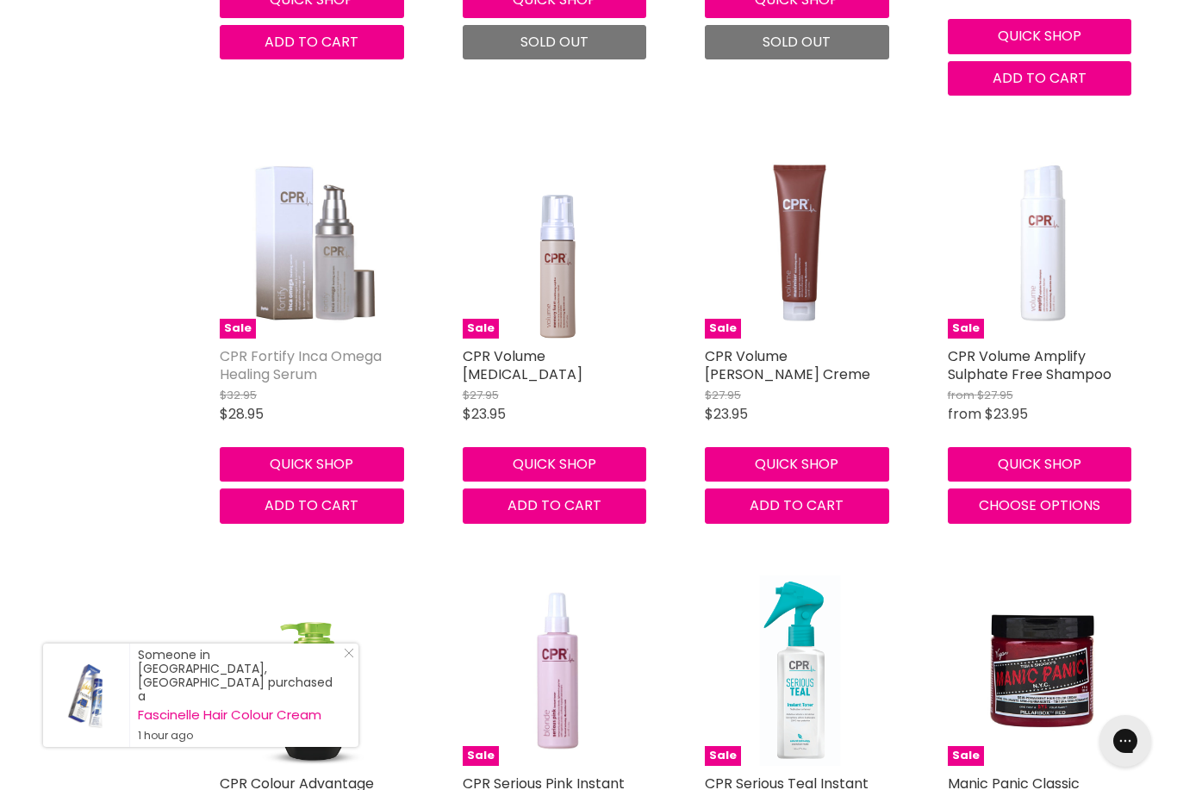
click at [304, 365] on link "CPR Fortify Inca Omega Healing Serum" at bounding box center [301, 366] width 162 height 38
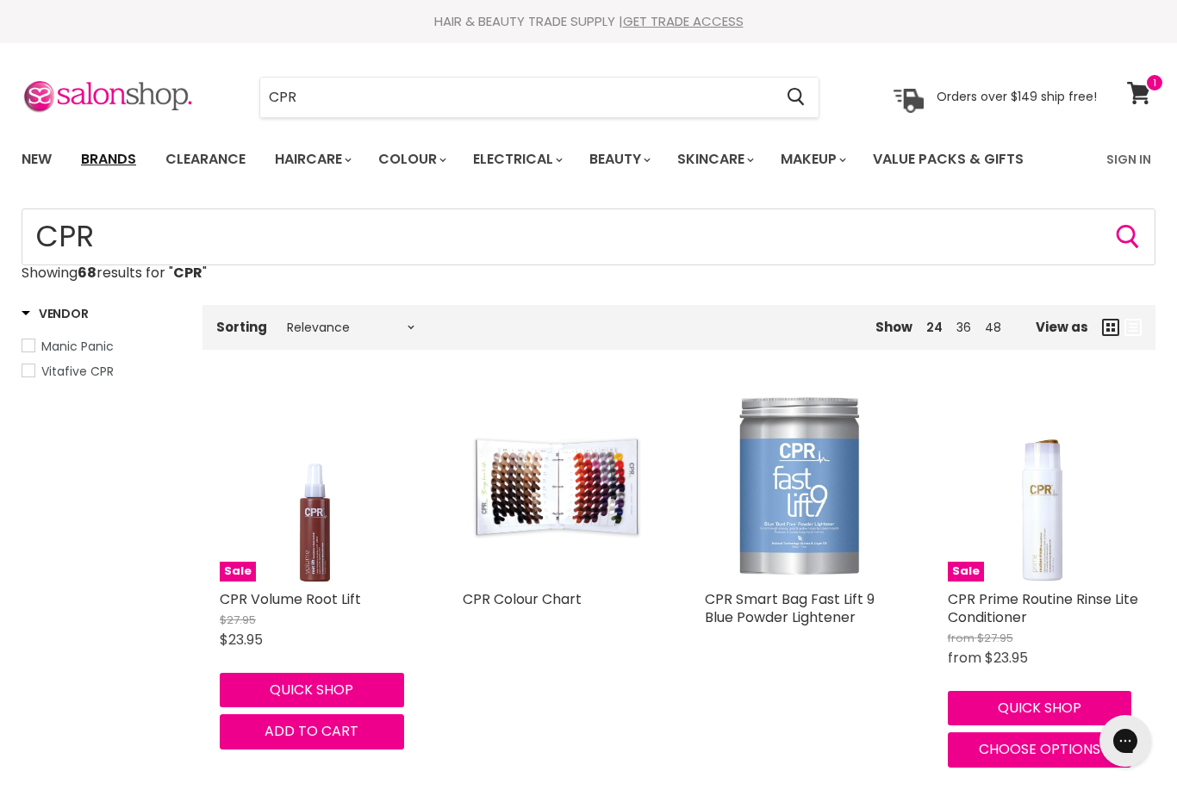
click at [124, 152] on link "Brands" at bounding box center [108, 159] width 81 height 36
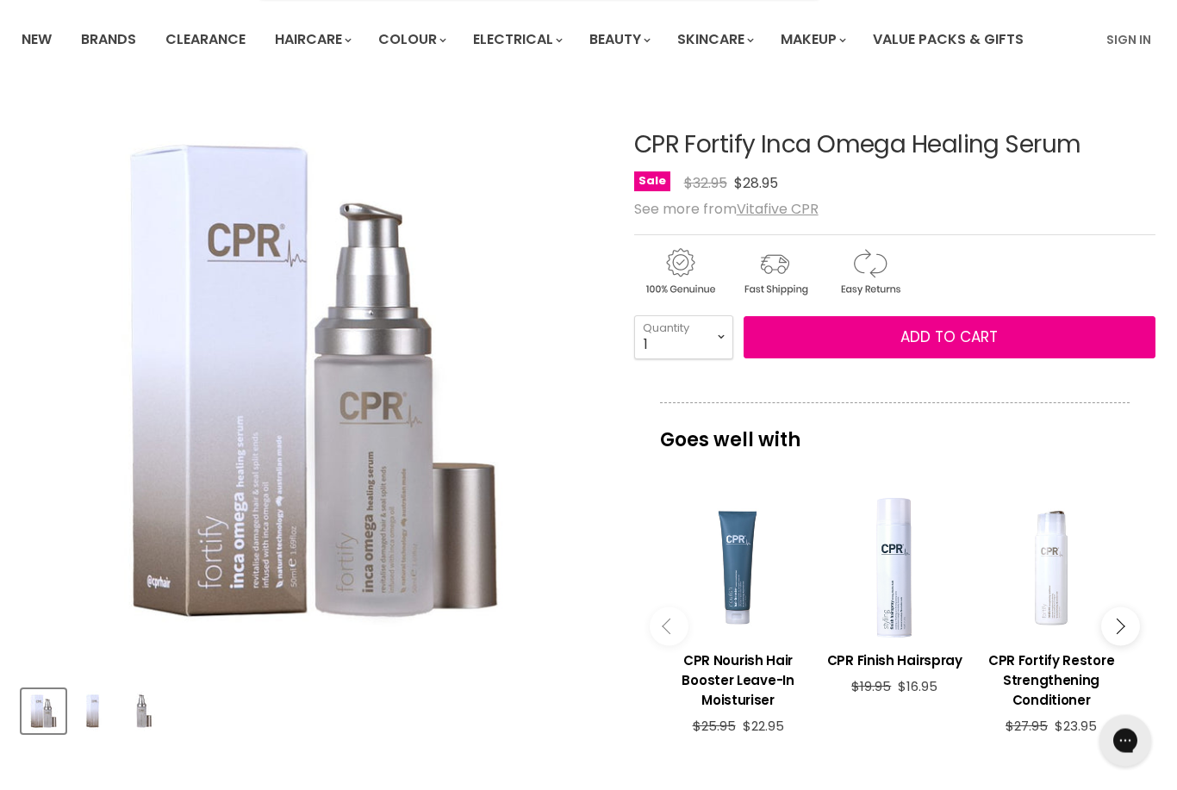
scroll to position [122, 0]
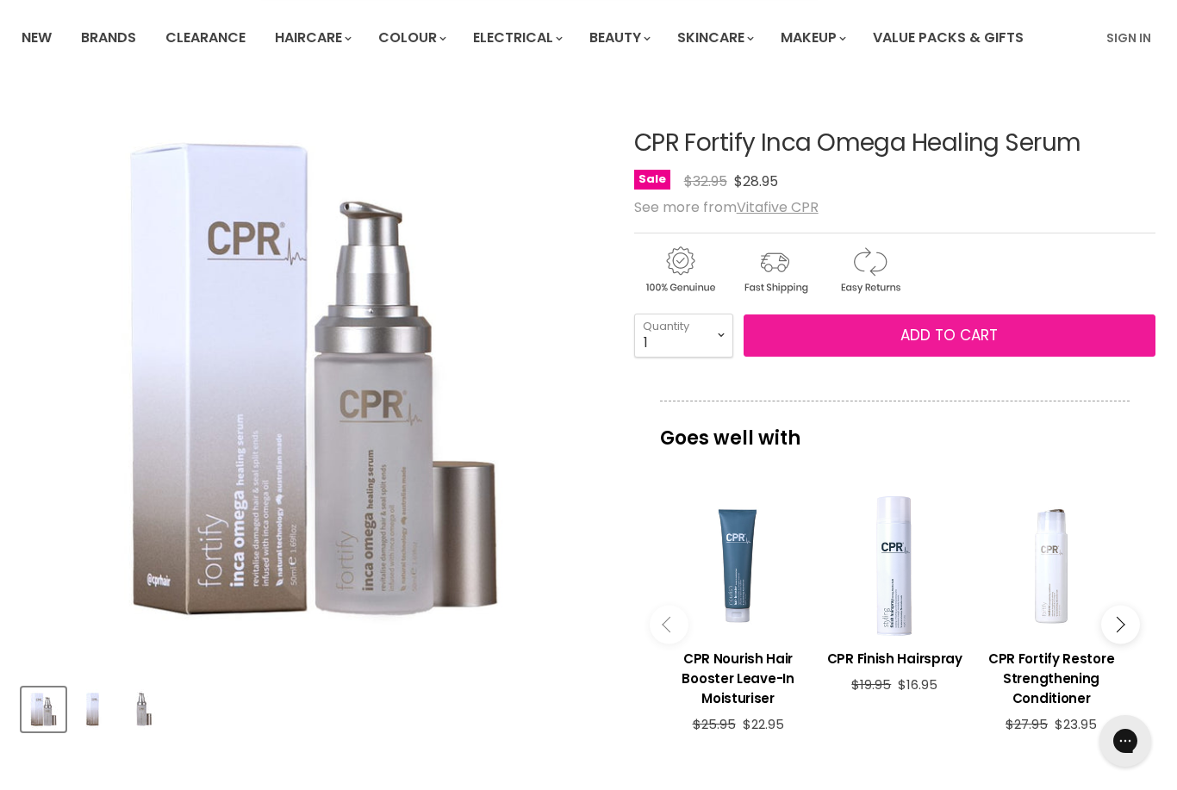
click at [988, 330] on span "Add to cart" at bounding box center [949, 335] width 97 height 21
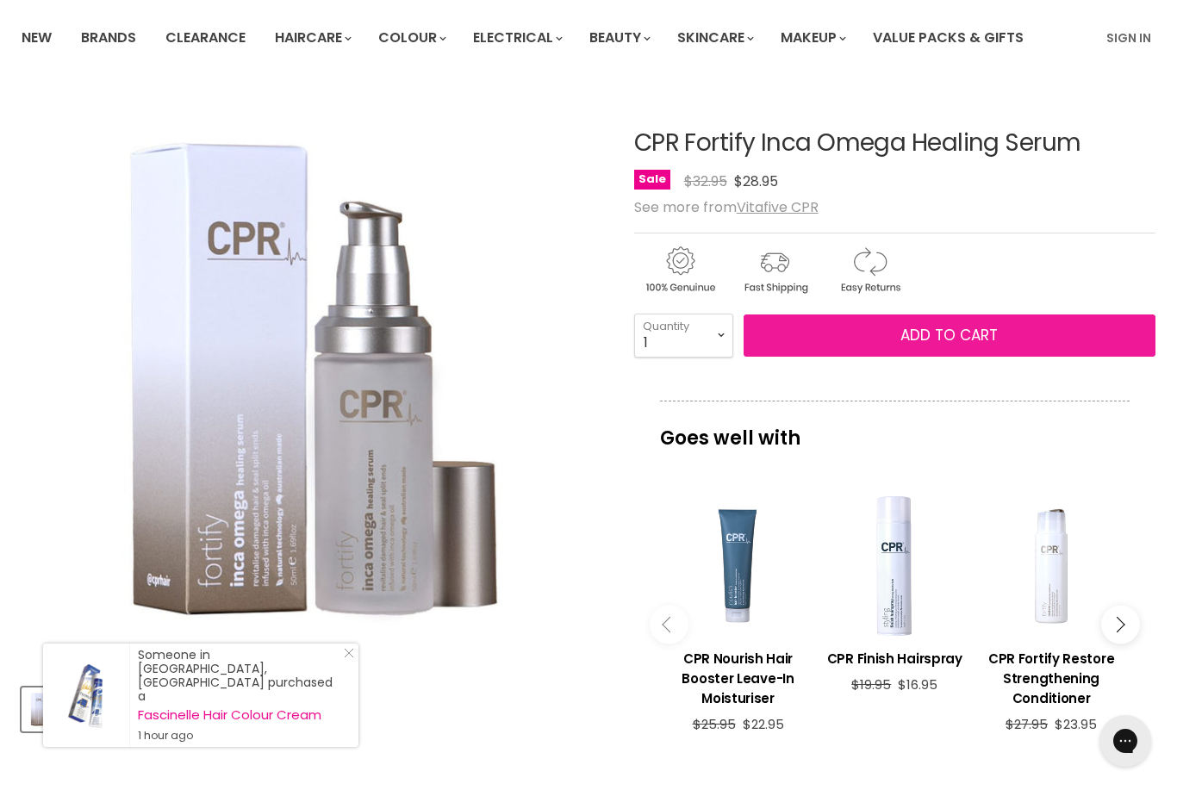
click at [930, 334] on span "Add to cart" at bounding box center [949, 335] width 97 height 21
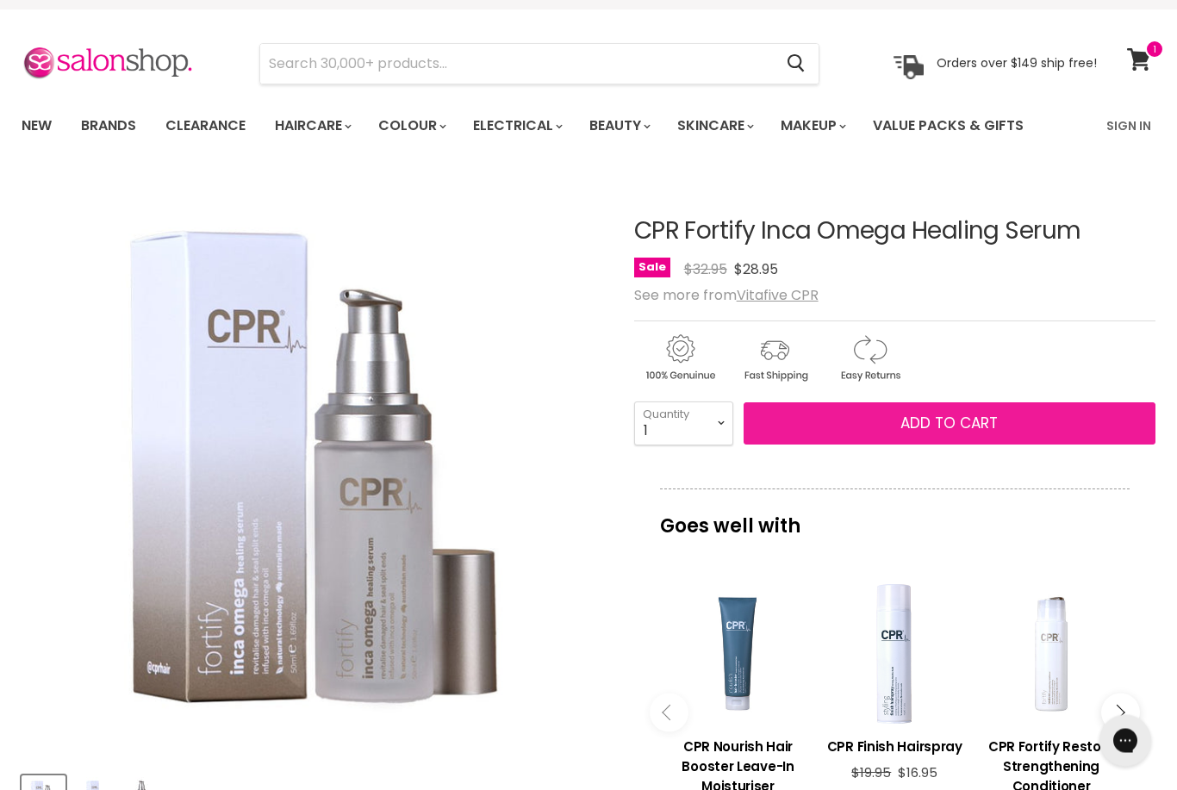
scroll to position [14, 0]
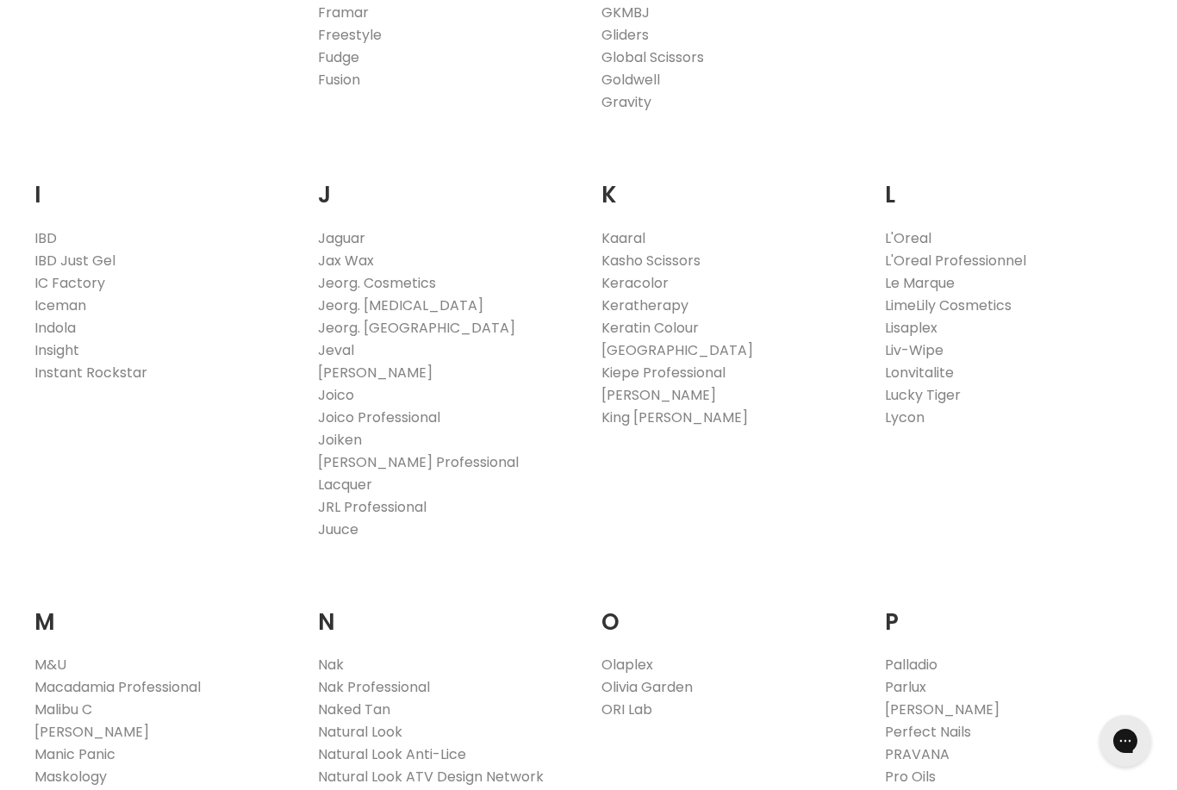
scroll to position [1377, 0]
click at [63, 303] on link "Iceman" at bounding box center [60, 303] width 52 height 20
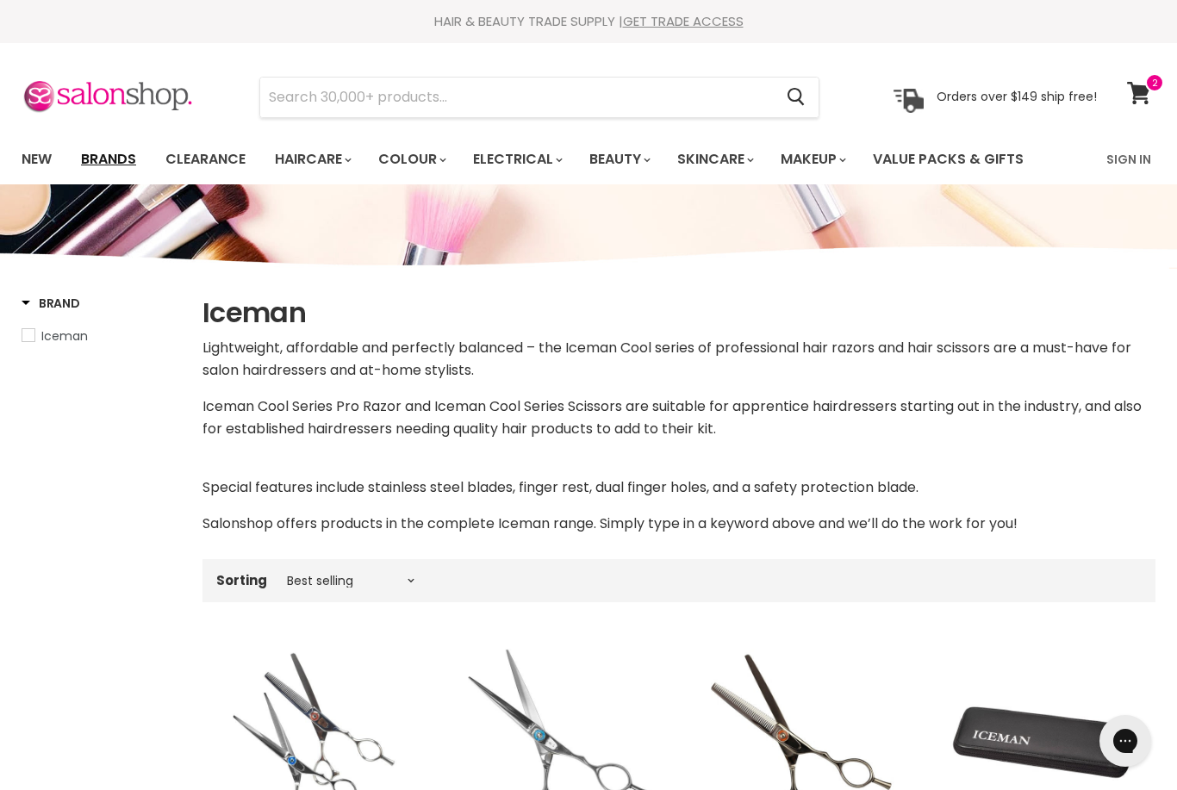
click at [105, 151] on link "Brands" at bounding box center [108, 159] width 81 height 36
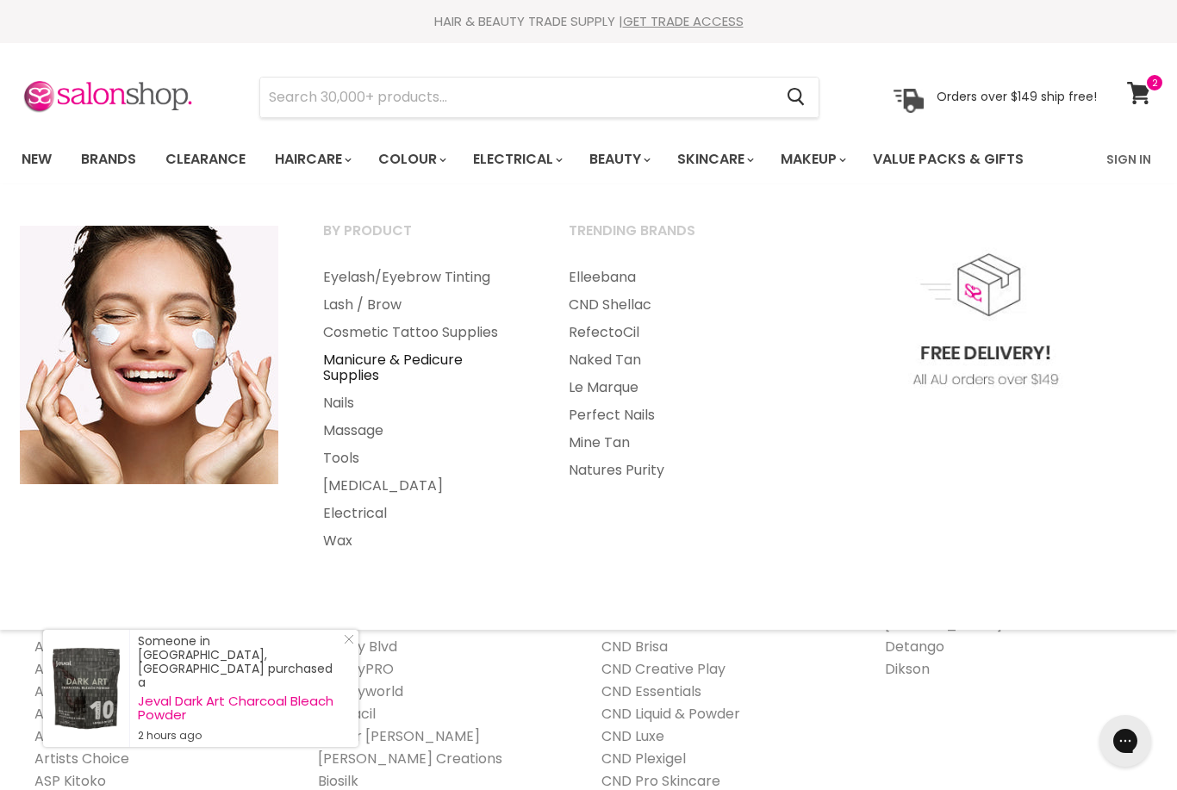
click at [379, 372] on link "Manicure & Pedicure Supplies" at bounding box center [423, 368] width 242 height 43
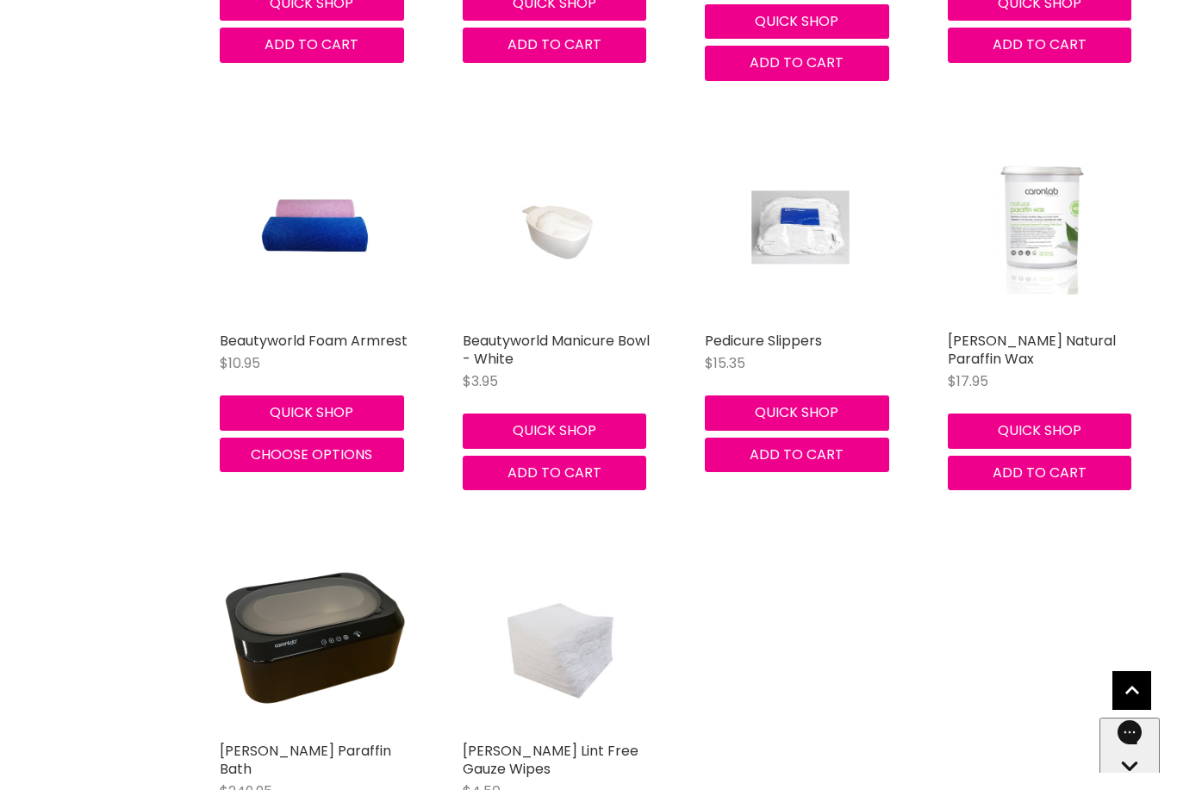
scroll to position [1494, 0]
